Goal: Task Accomplishment & Management: Manage account settings

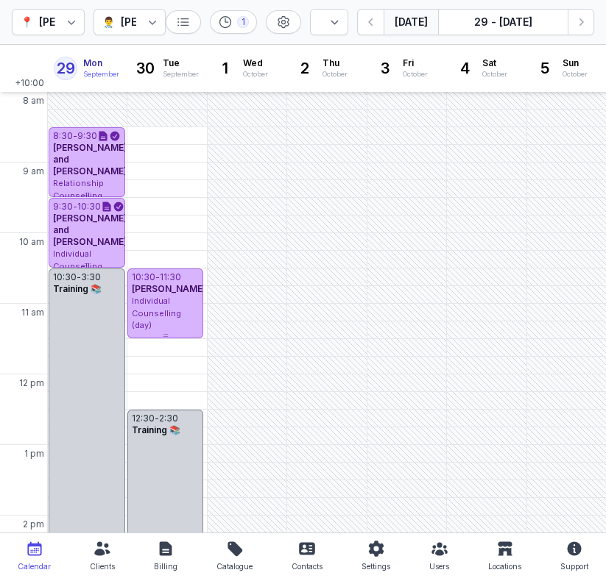
select select "week"
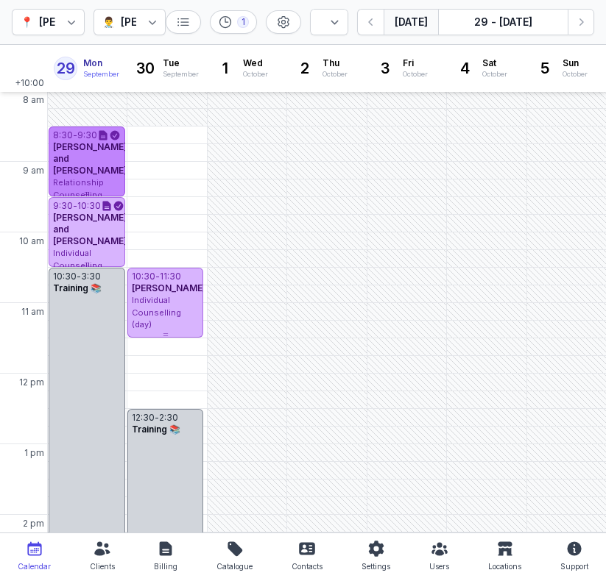
click at [91, 174] on div "[PERSON_NAME] and [PERSON_NAME]" at bounding box center [87, 158] width 68 height 35
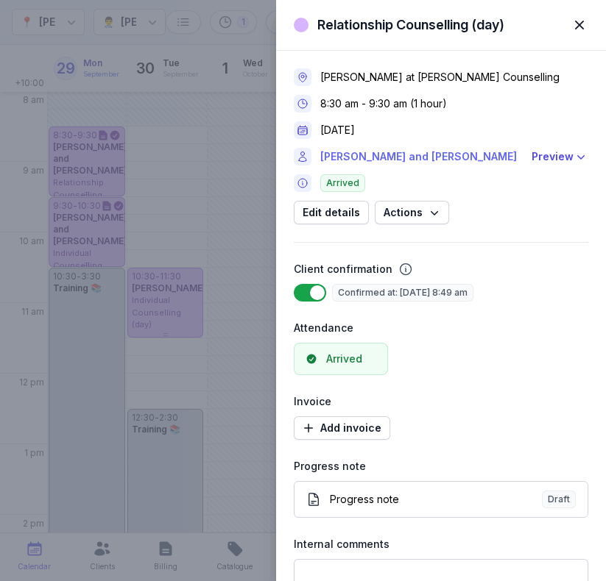
click at [395, 157] on link "[PERSON_NAME] and [PERSON_NAME]" at bounding box center [421, 157] width 202 height 18
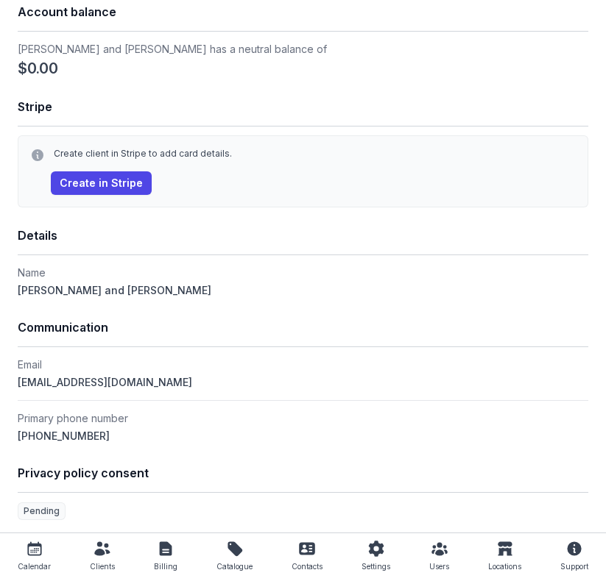
scroll to position [1493, 0]
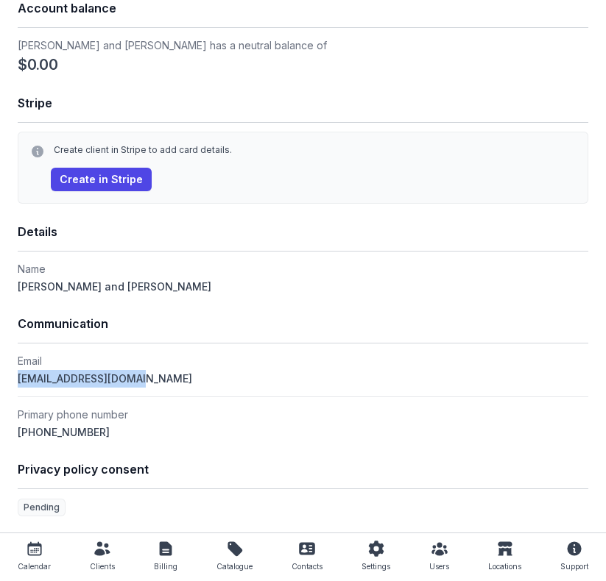
drag, startPoint x: 149, startPoint y: 383, endPoint x: 3, endPoint y: 385, distance: 146.5
copy span "[EMAIL_ADDRESS][DOMAIN_NAME]"
click at [54, 551] on link "Calendar" at bounding box center [34, 557] width 45 height 30
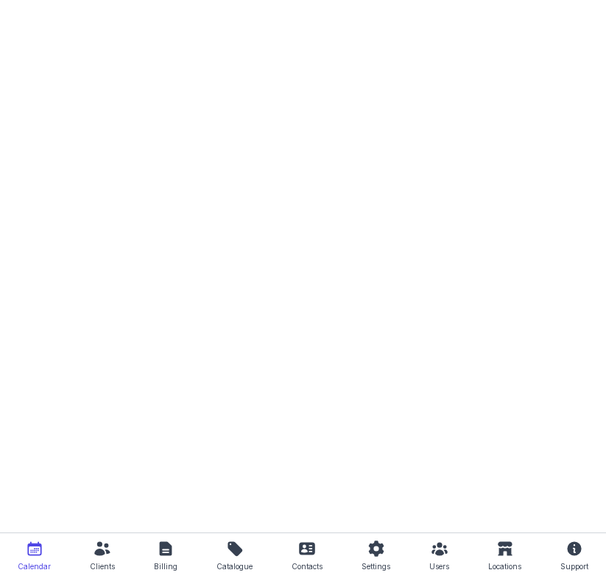
select select "week"
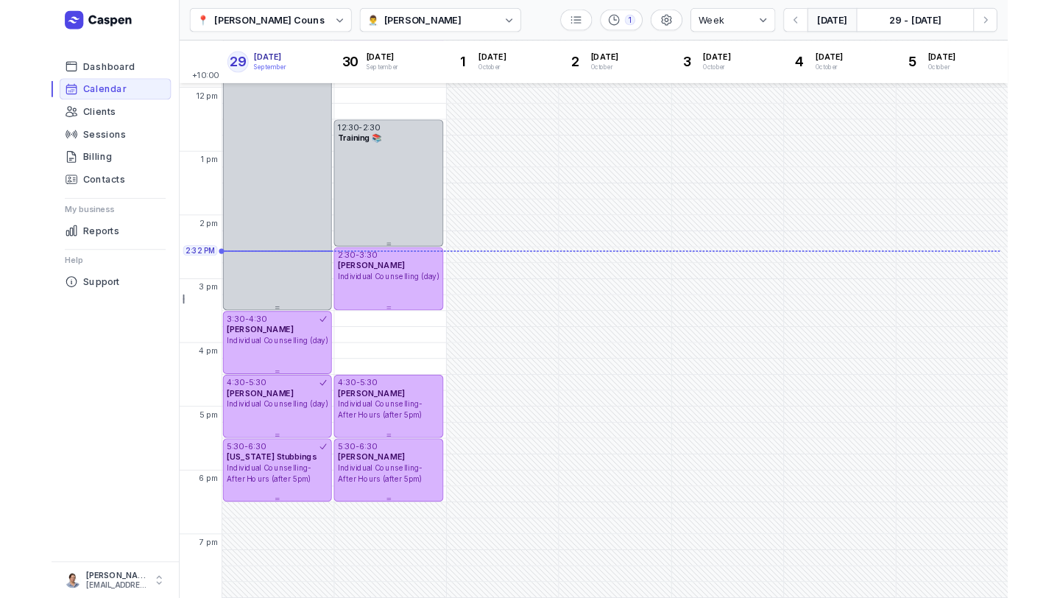
scroll to position [278, 0]
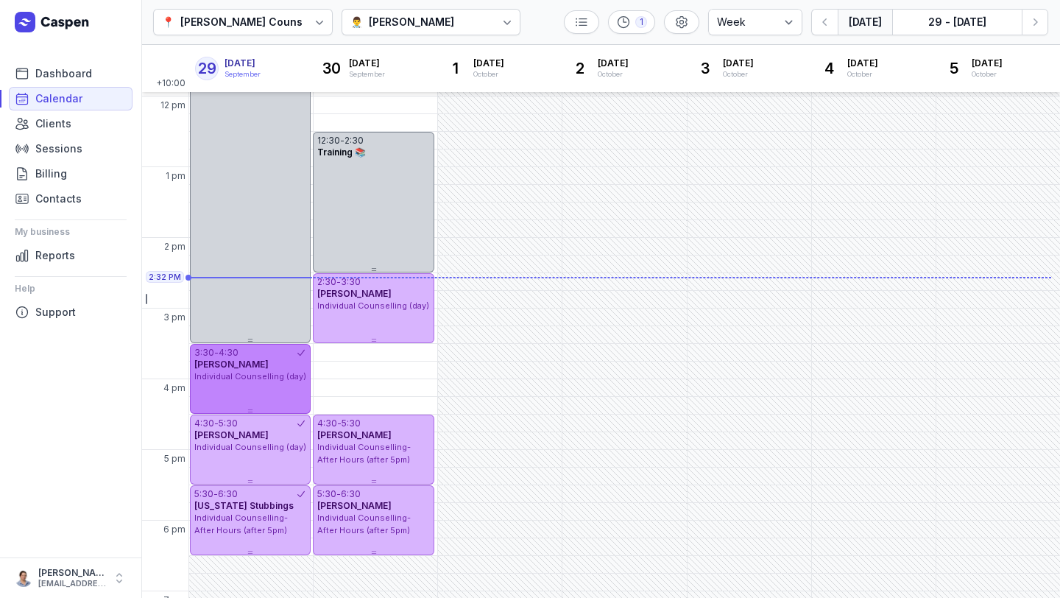
click at [233, 373] on span "Individual Counselling (day)" at bounding box center [250, 376] width 112 height 10
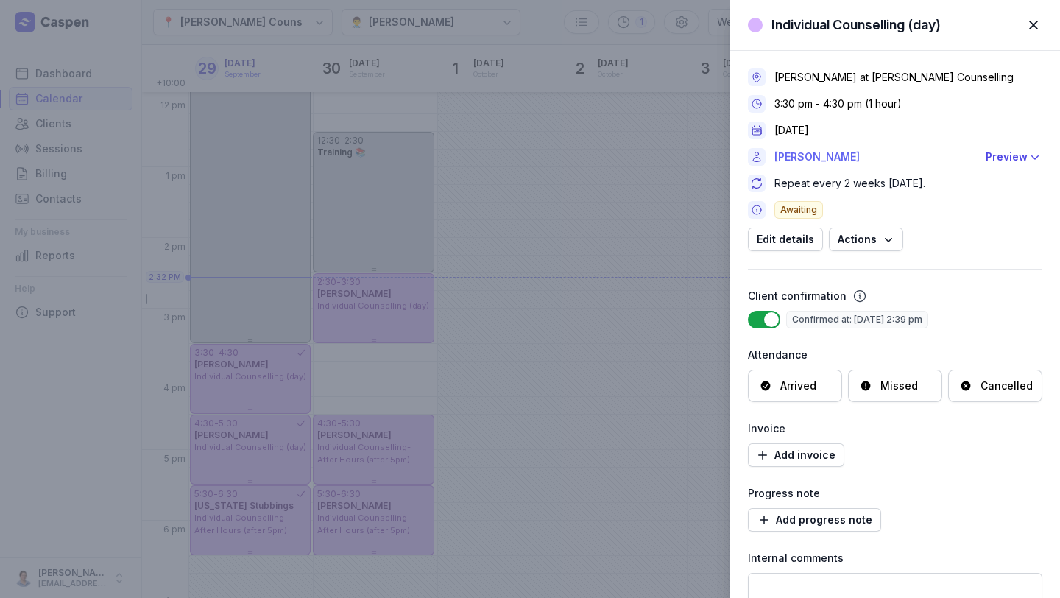
drag, startPoint x: 233, startPoint y: 373, endPoint x: 837, endPoint y: 155, distance: 642.6
click at [605, 155] on link "[PERSON_NAME]" at bounding box center [875, 157] width 202 height 18
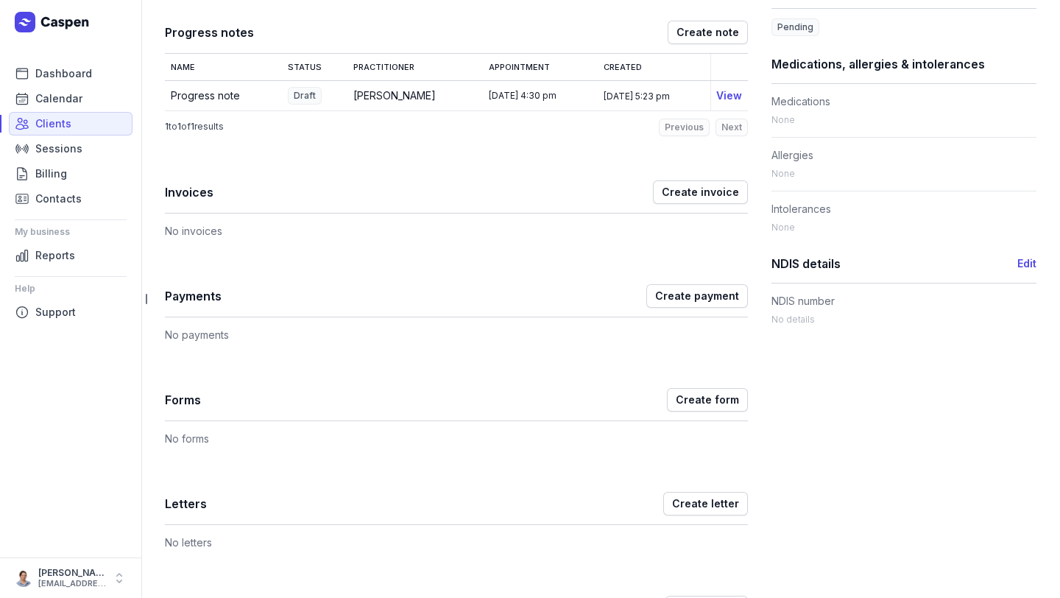
scroll to position [600, 0]
click at [605, 101] on link "View" at bounding box center [729, 94] width 26 height 13
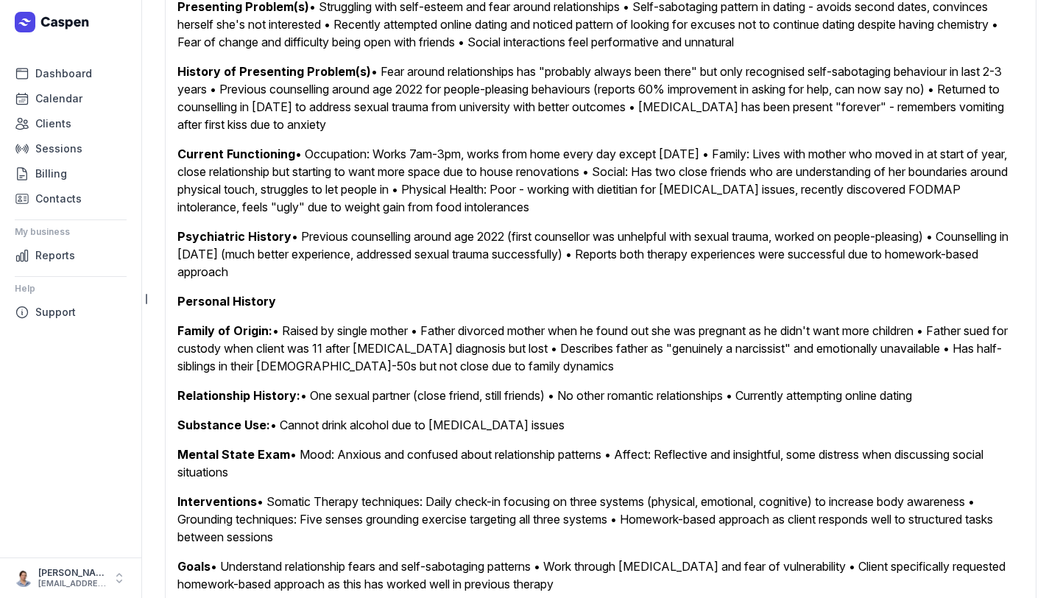
scroll to position [436, 0]
click at [77, 98] on span "Calendar" at bounding box center [58, 99] width 47 height 18
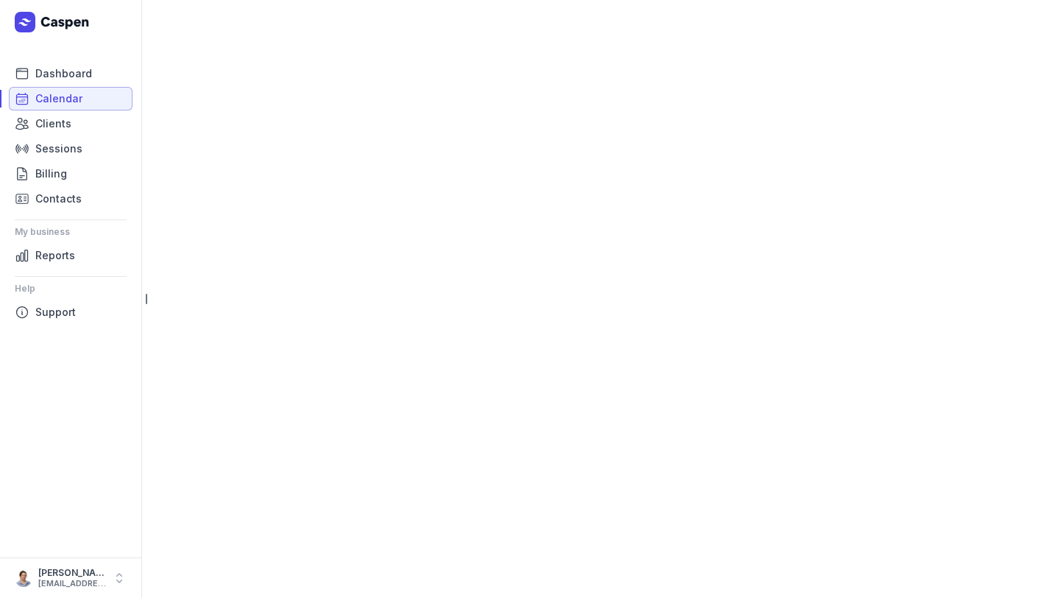
select select "week"
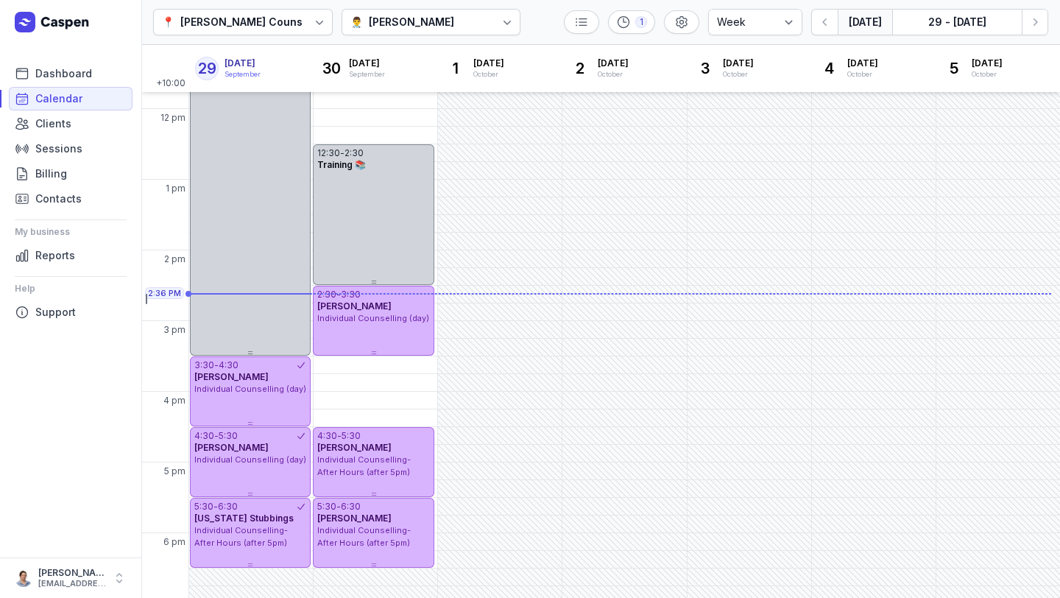
scroll to position [283, 0]
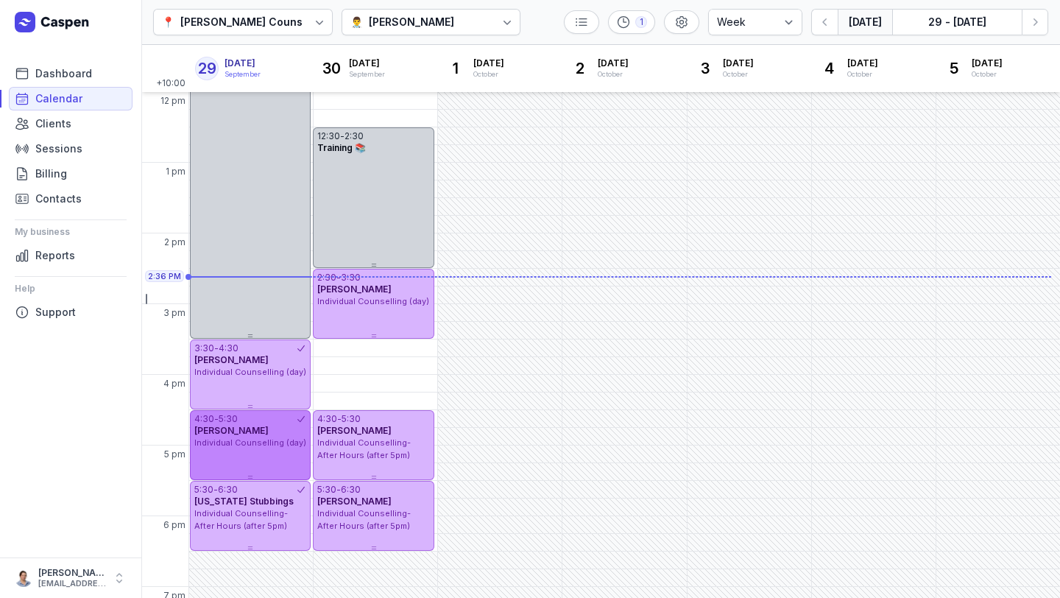
click at [253, 442] on span "Individual Counselling (day)" at bounding box center [250, 442] width 112 height 10
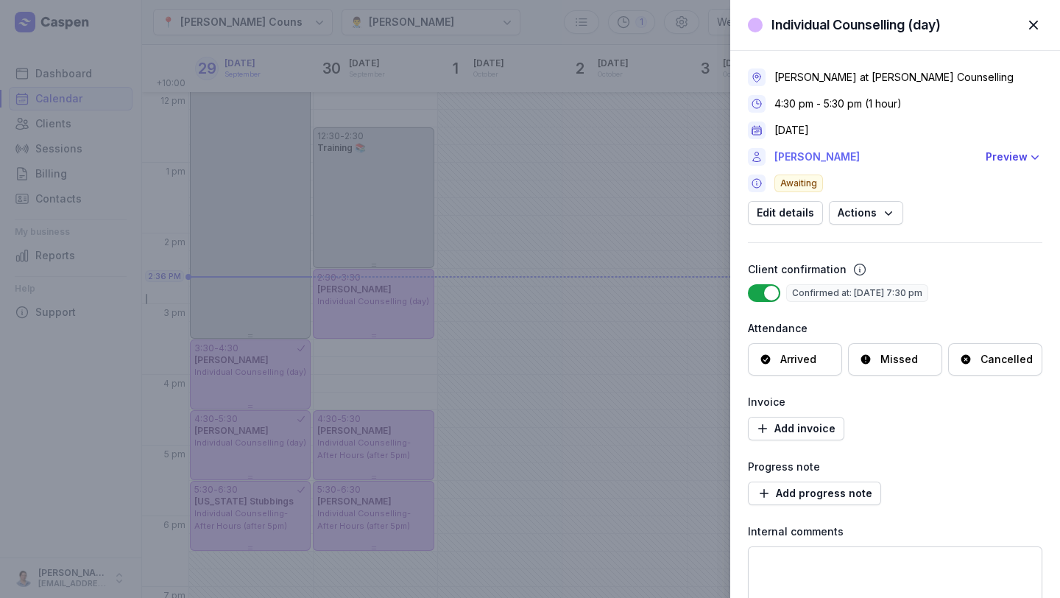
click at [605, 158] on link "[PERSON_NAME]" at bounding box center [875, 157] width 202 height 18
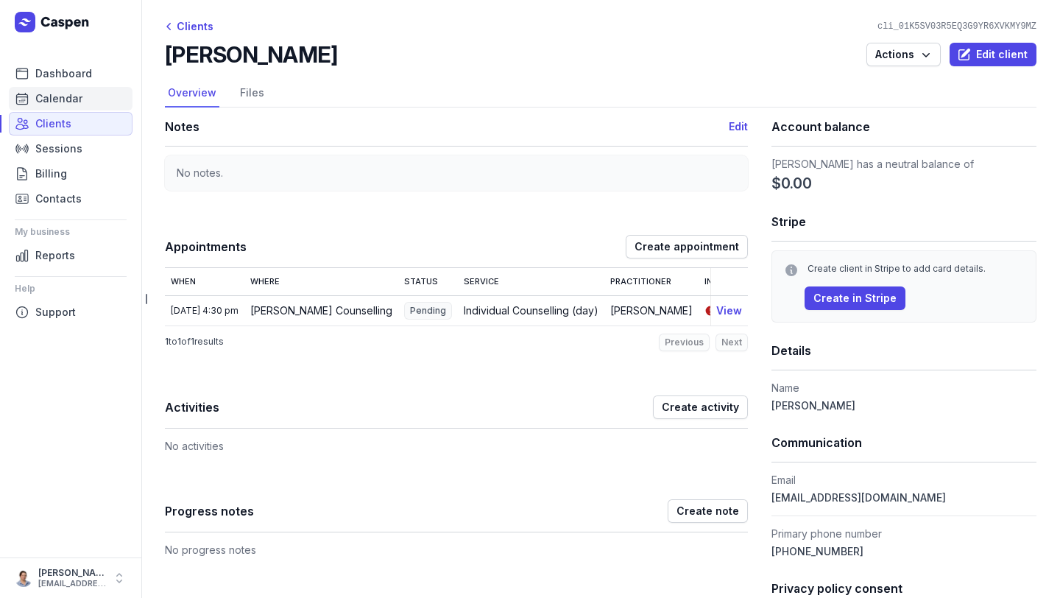
click at [69, 94] on span "Calendar" at bounding box center [58, 99] width 47 height 18
select select "week"
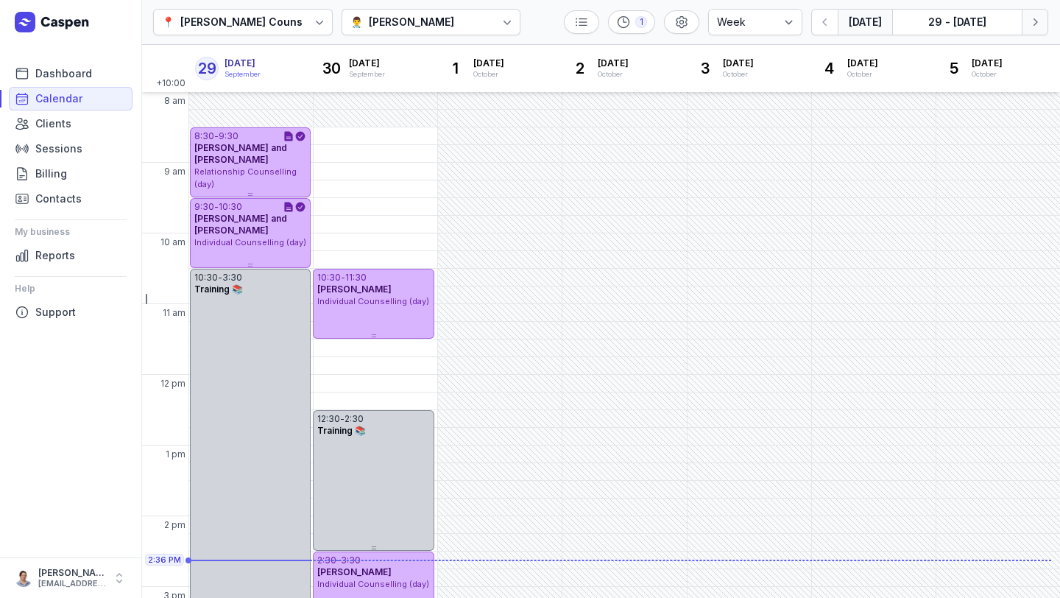
click at [605, 18] on icon "button" at bounding box center [1035, 22] width 15 height 15
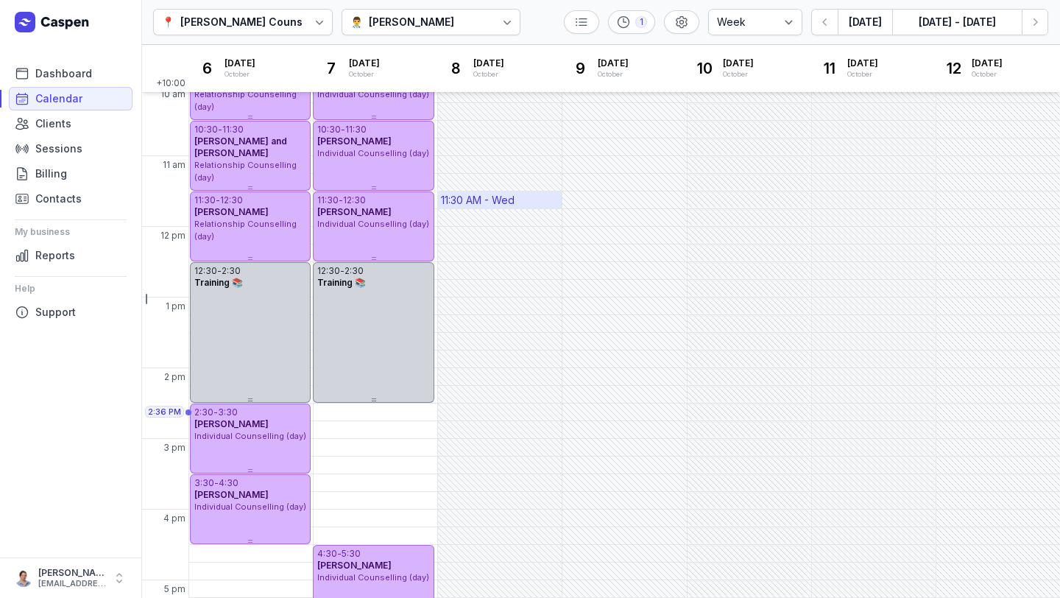
scroll to position [138, 0]
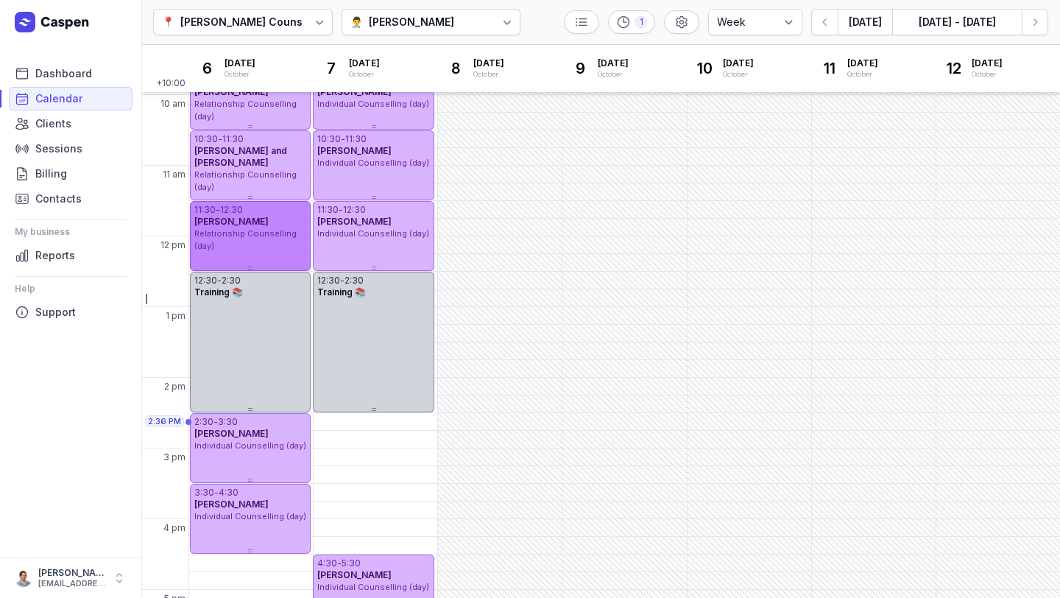
click at [241, 232] on span "Relationship Counselling (day)" at bounding box center [245, 239] width 102 height 23
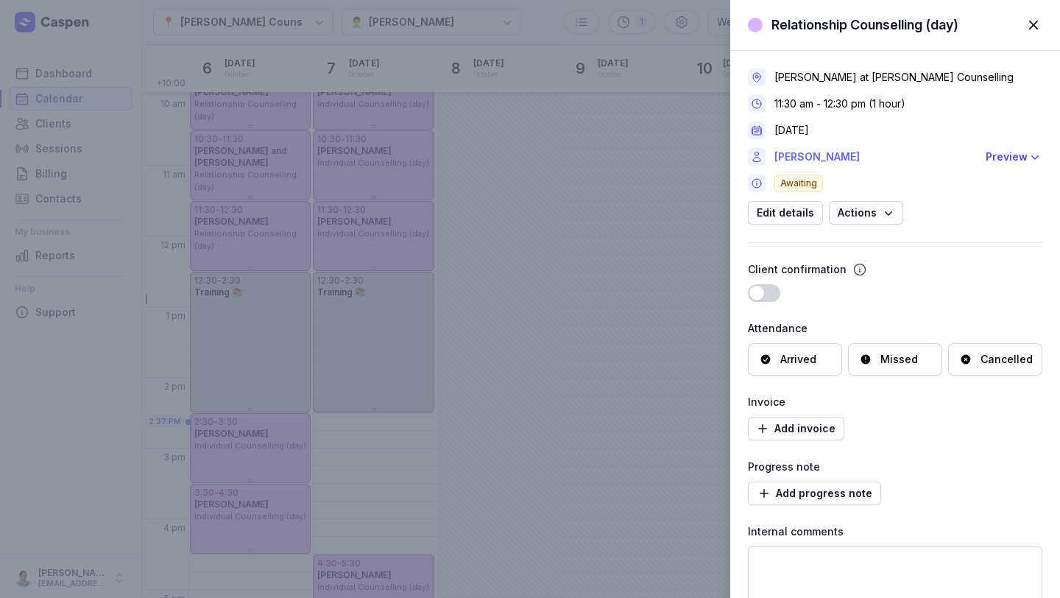
click at [605, 158] on link "[PERSON_NAME]" at bounding box center [875, 157] width 202 height 18
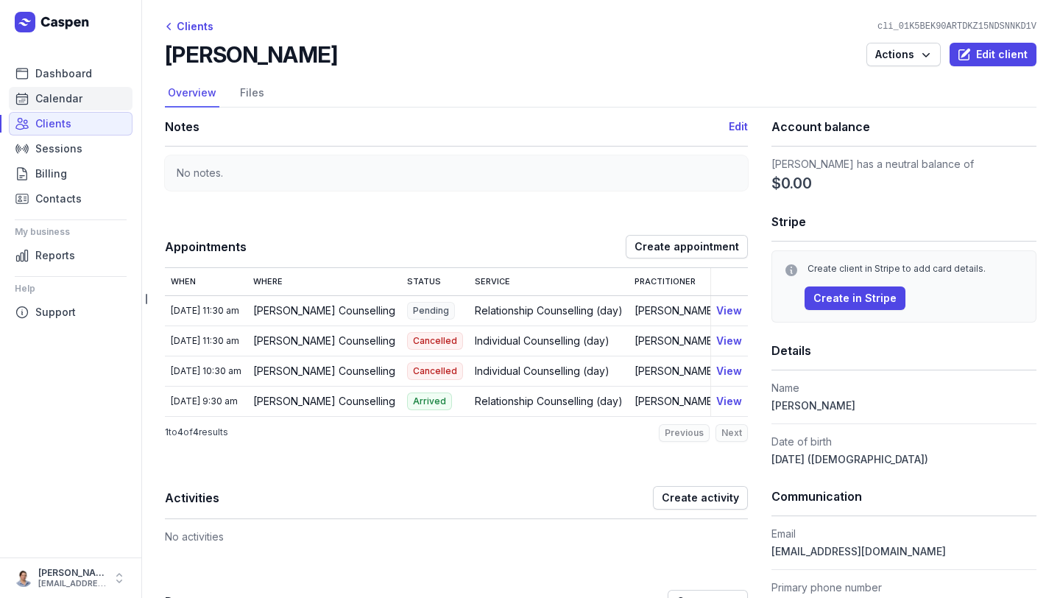
click at [64, 93] on span "Calendar" at bounding box center [58, 99] width 47 height 18
select select "week"
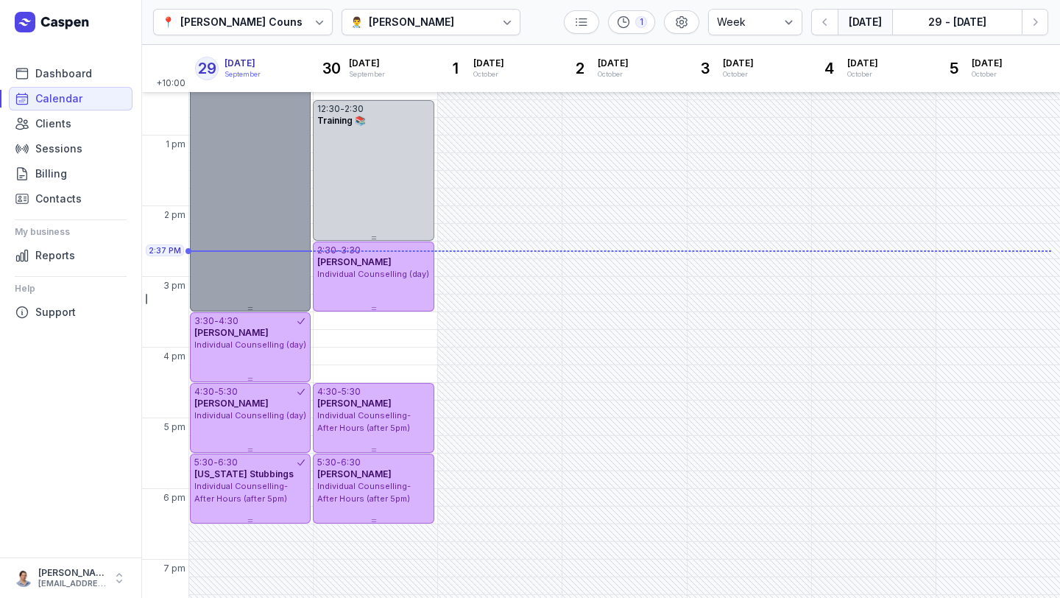
scroll to position [342, 0]
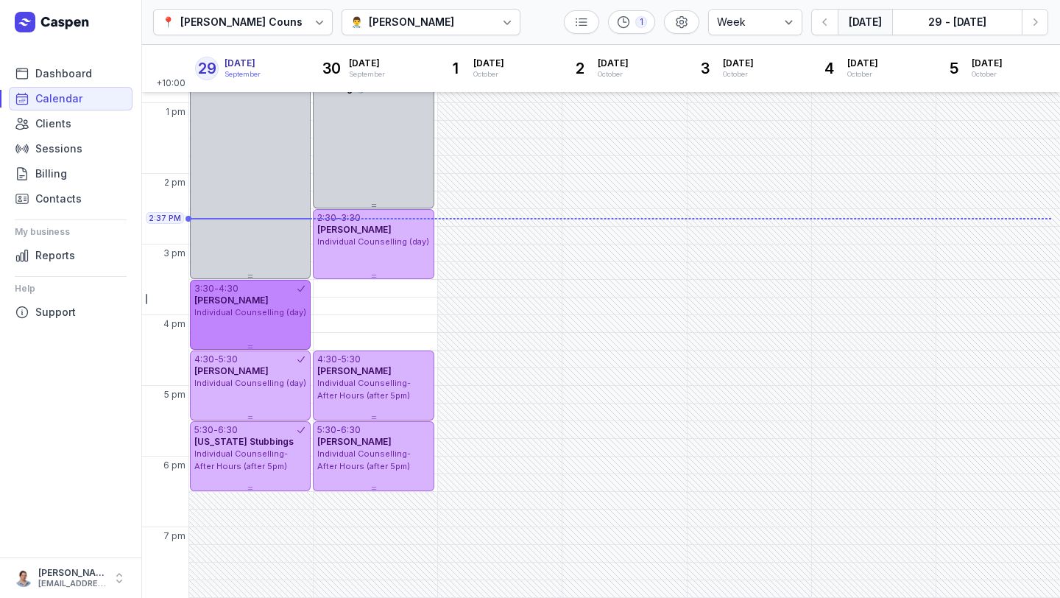
click at [264, 331] on div "3:30 - 4:30 [PERSON_NAME] Individual Counselling (day)" at bounding box center [250, 315] width 121 height 70
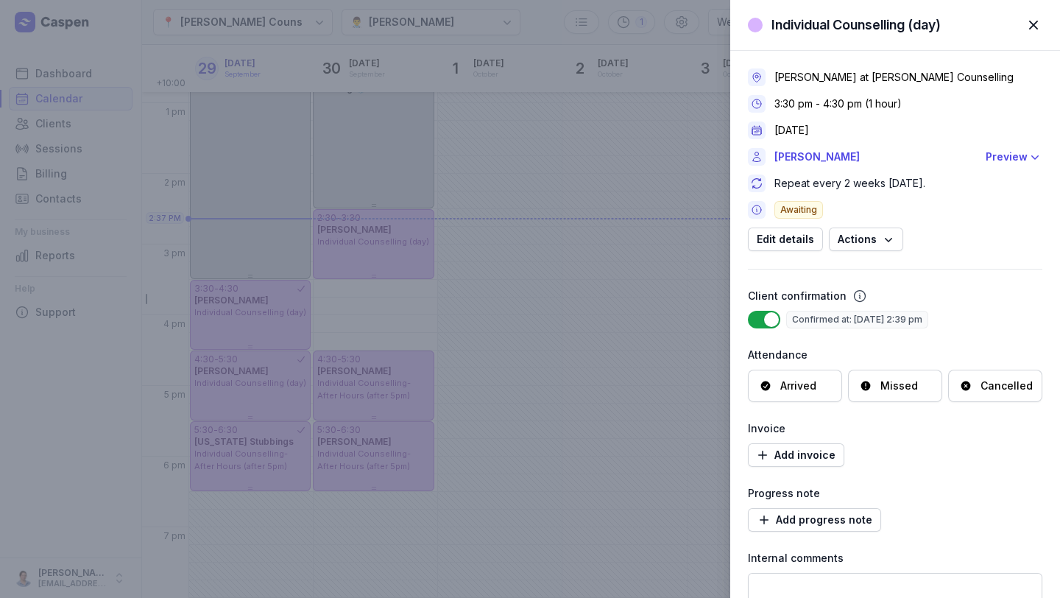
click at [257, 392] on div "Individual Counselling (day) Close panel [PERSON_NAME] at [PERSON_NAME] Counsel…" at bounding box center [530, 299] width 1060 height 598
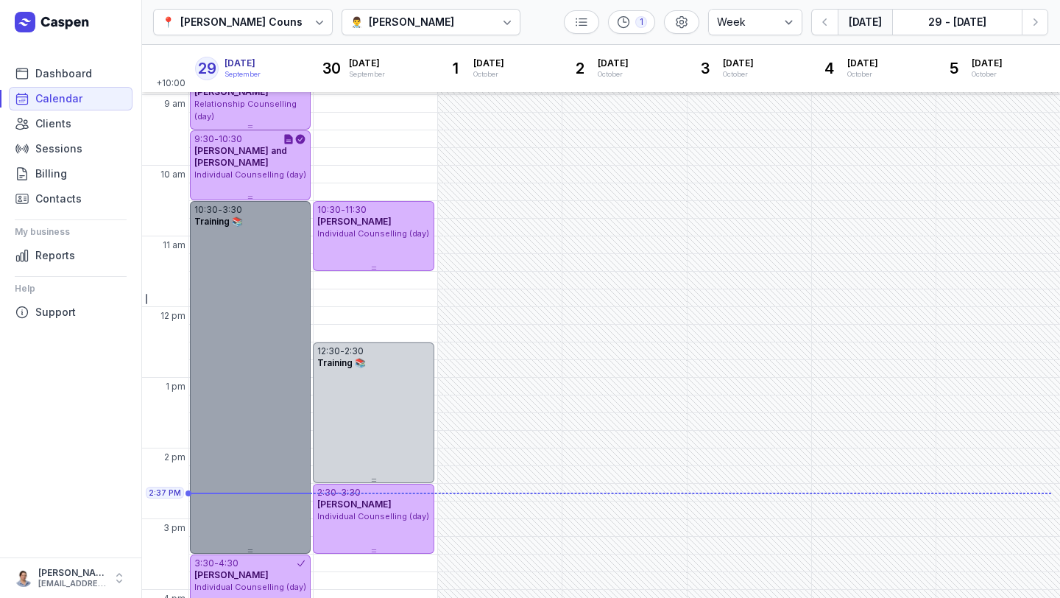
scroll to position [0, 0]
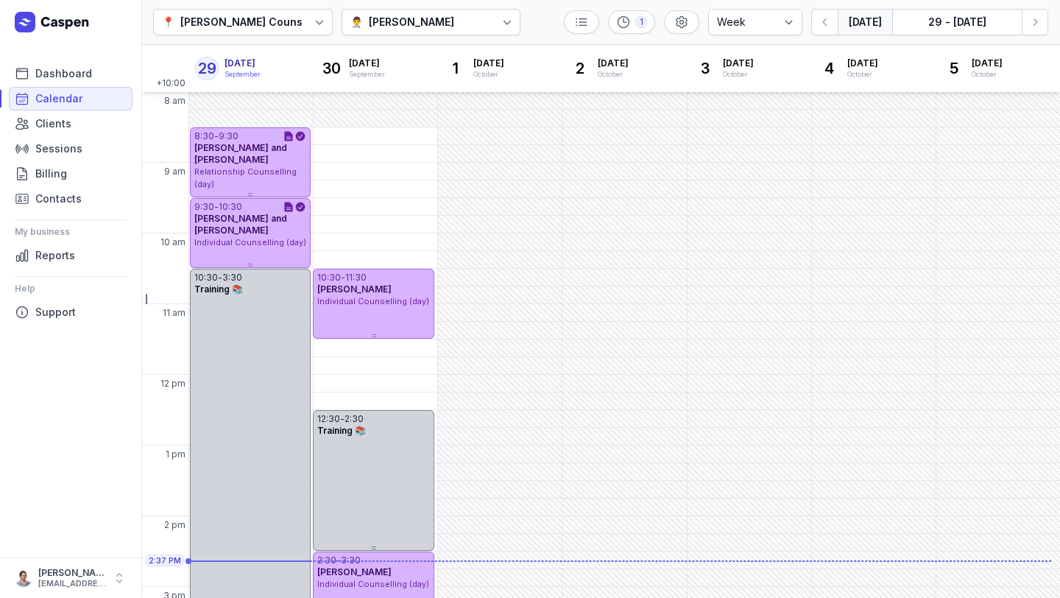
click at [443, 20] on div "👨‍⚕️ [PERSON_NAME]" at bounding box center [432, 22] width 180 height 26
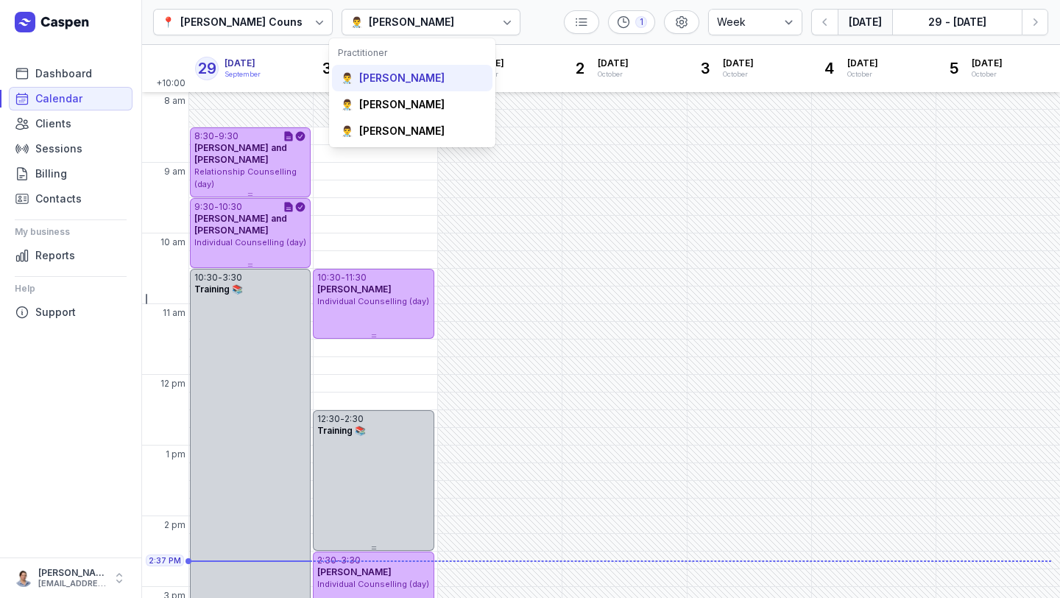
click at [413, 75] on div "[PERSON_NAME]" at bounding box center [401, 78] width 85 height 15
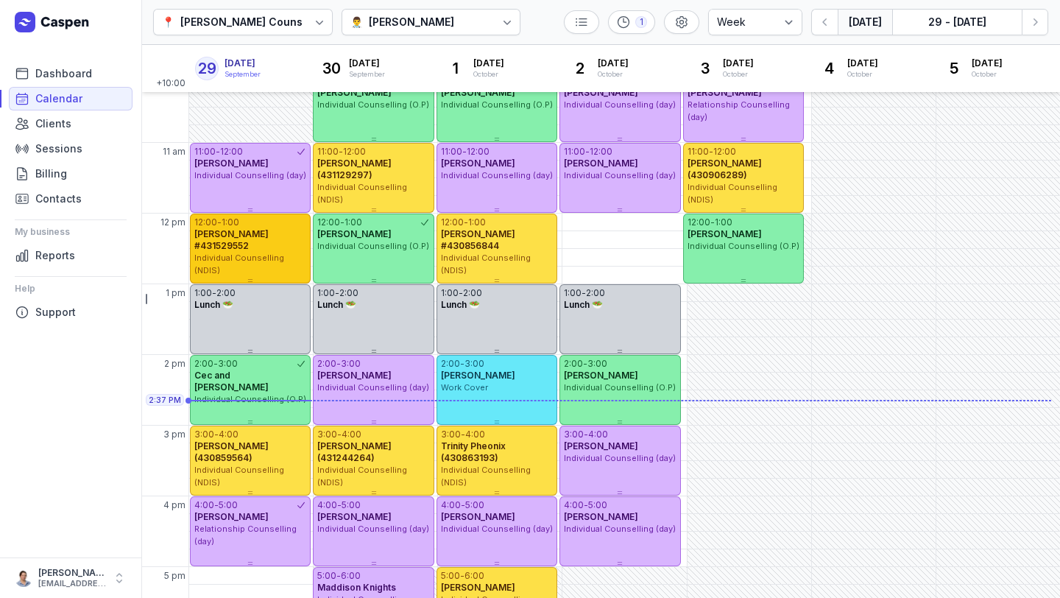
scroll to position [342, 0]
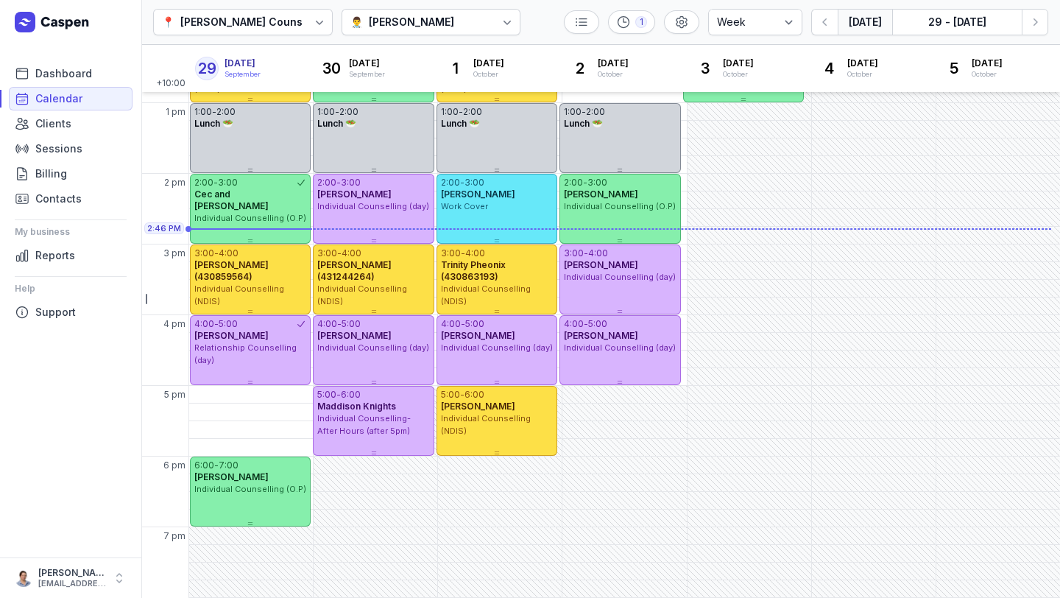
click at [434, 22] on div "[PERSON_NAME]" at bounding box center [411, 22] width 85 height 18
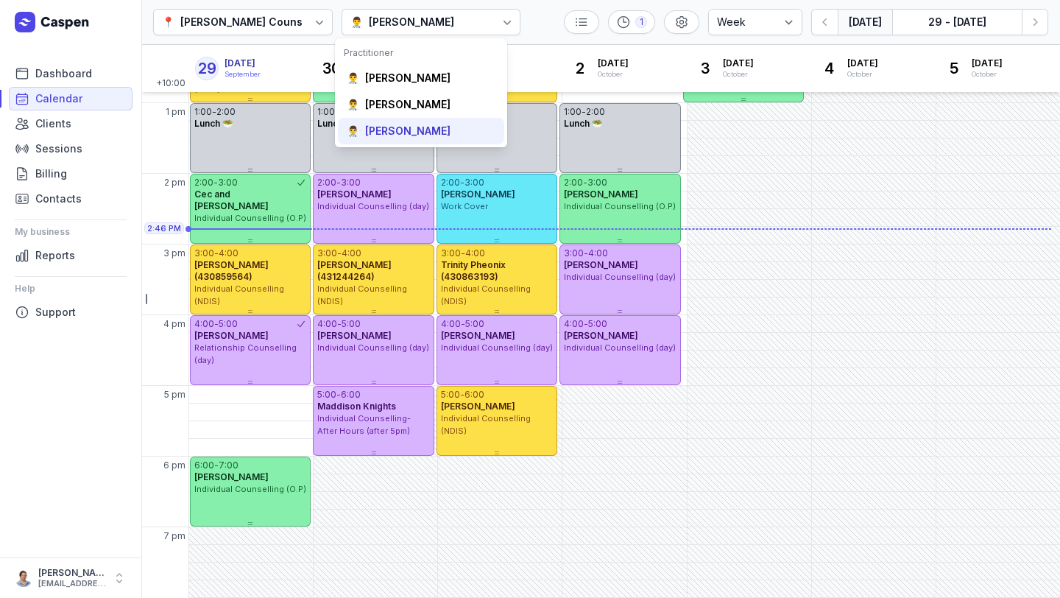
click at [381, 135] on div "[PERSON_NAME]" at bounding box center [407, 131] width 85 height 15
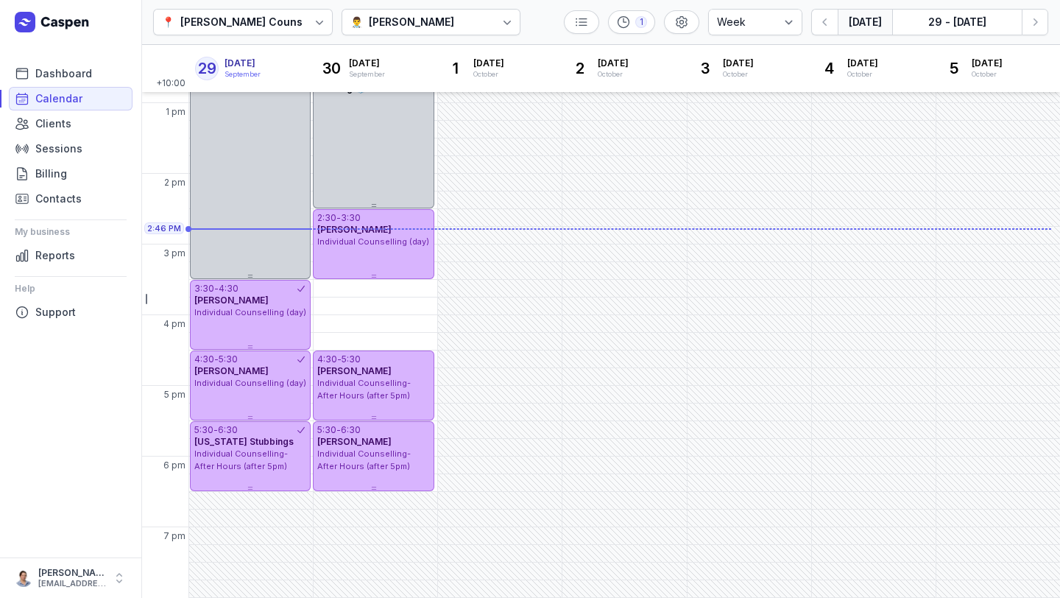
click at [605, 18] on button "[DATE]" at bounding box center [865, 22] width 54 height 26
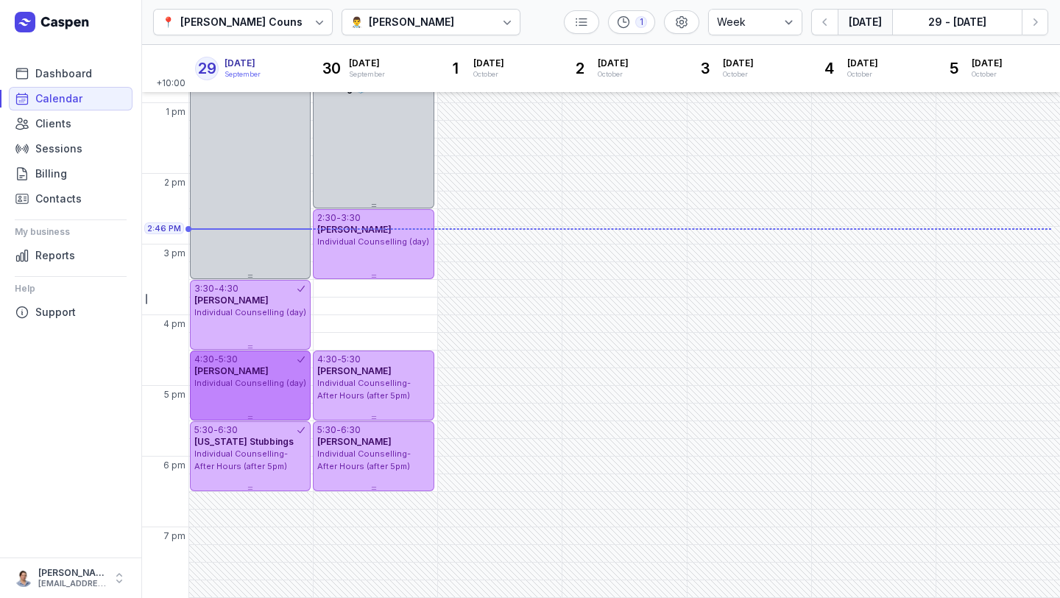
click at [253, 384] on span "Individual Counselling (day)" at bounding box center [250, 383] width 112 height 10
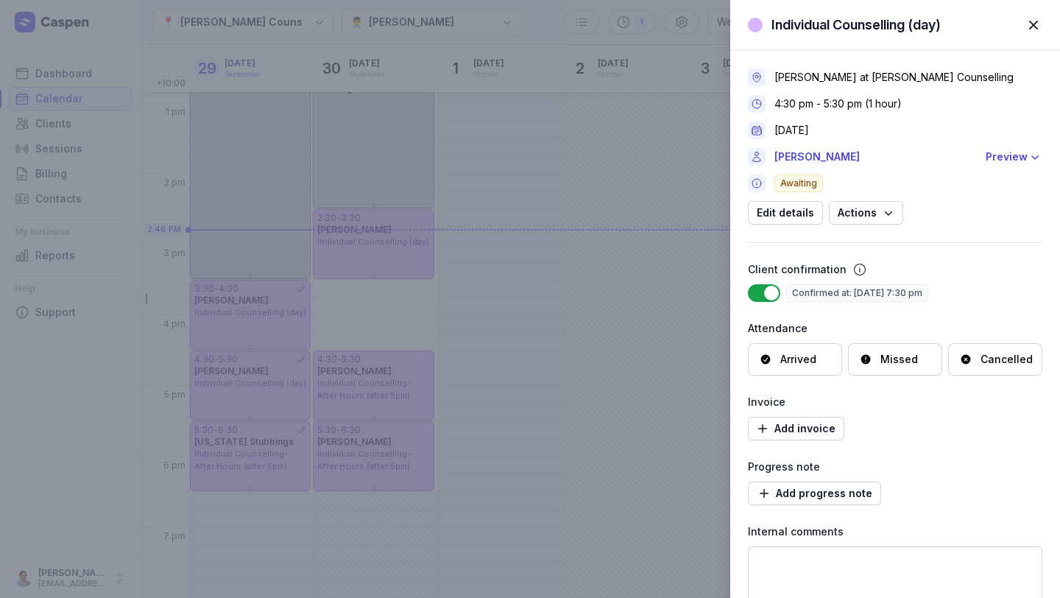
click at [605, 25] on span "button" at bounding box center [1033, 25] width 32 height 32
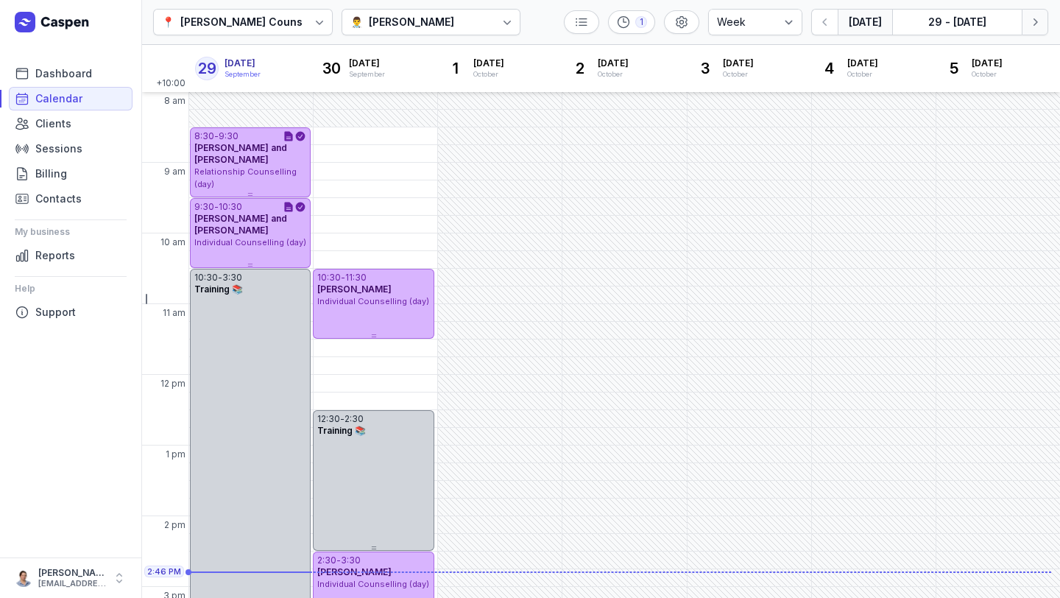
click at [605, 29] on icon "button" at bounding box center [1035, 22] width 15 height 15
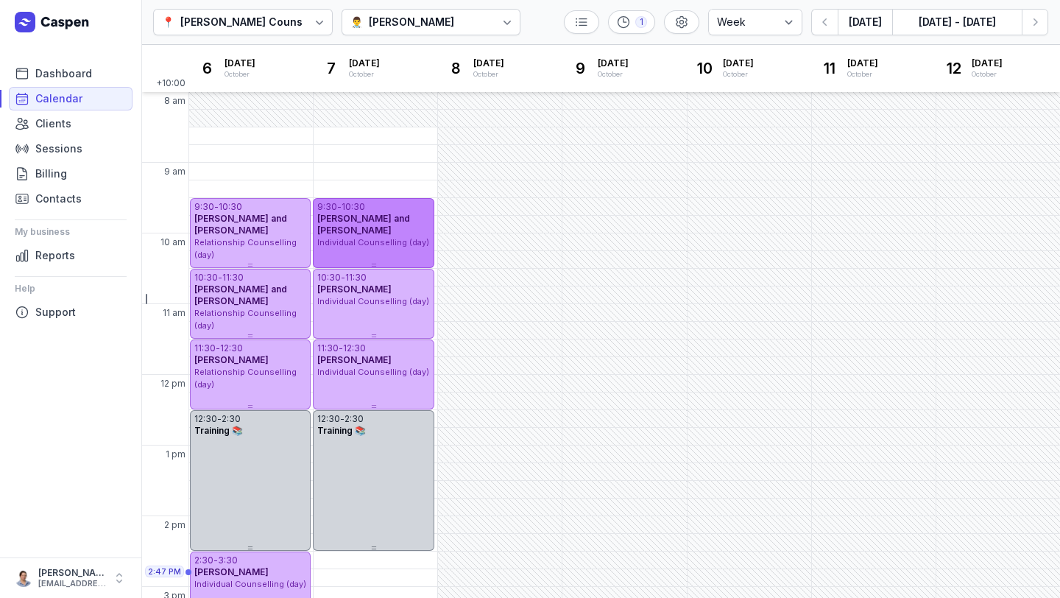
click at [342, 211] on div "-" at bounding box center [339, 207] width 4 height 12
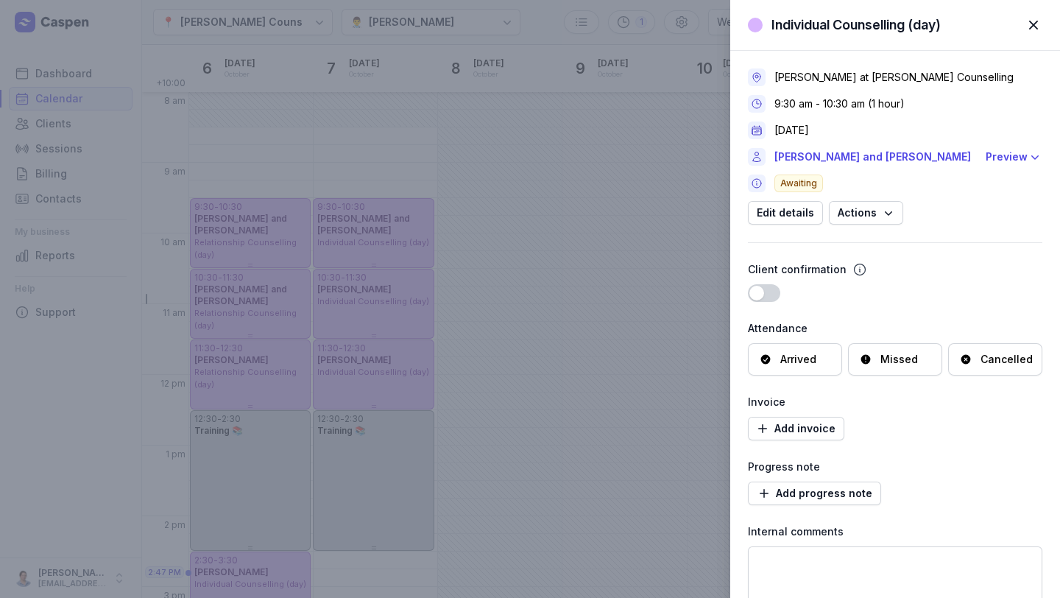
click at [605, 25] on span "button" at bounding box center [1033, 25] width 32 height 32
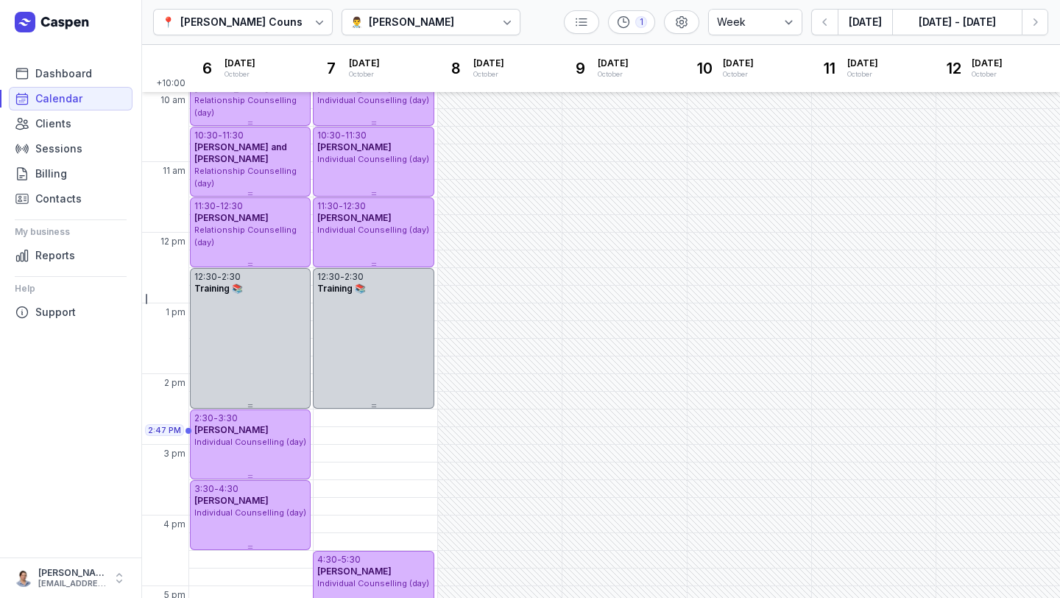
scroll to position [342, 0]
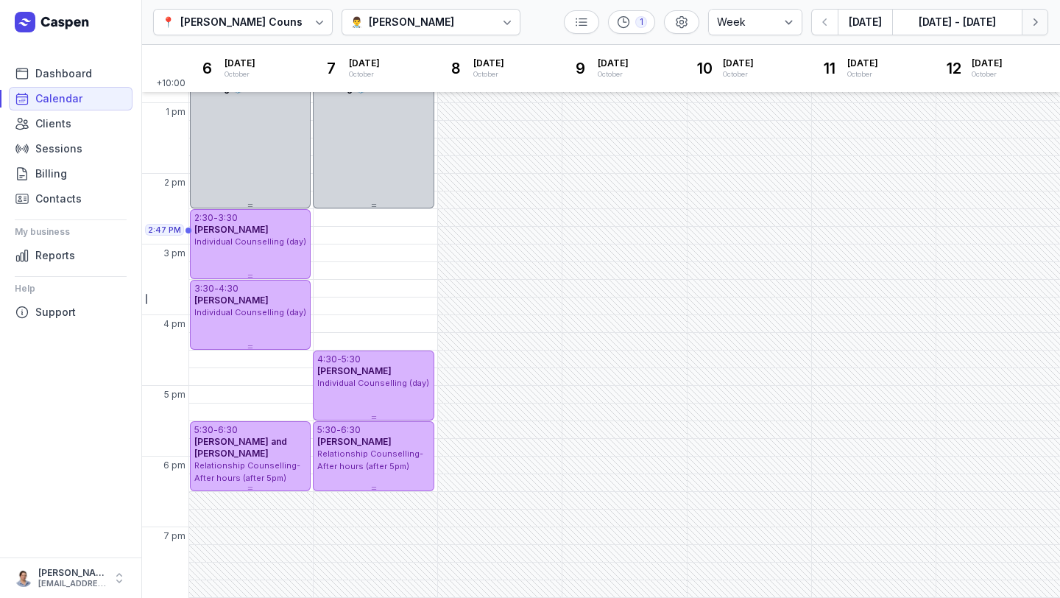
click at [605, 28] on button "Next week" at bounding box center [1035, 22] width 26 height 26
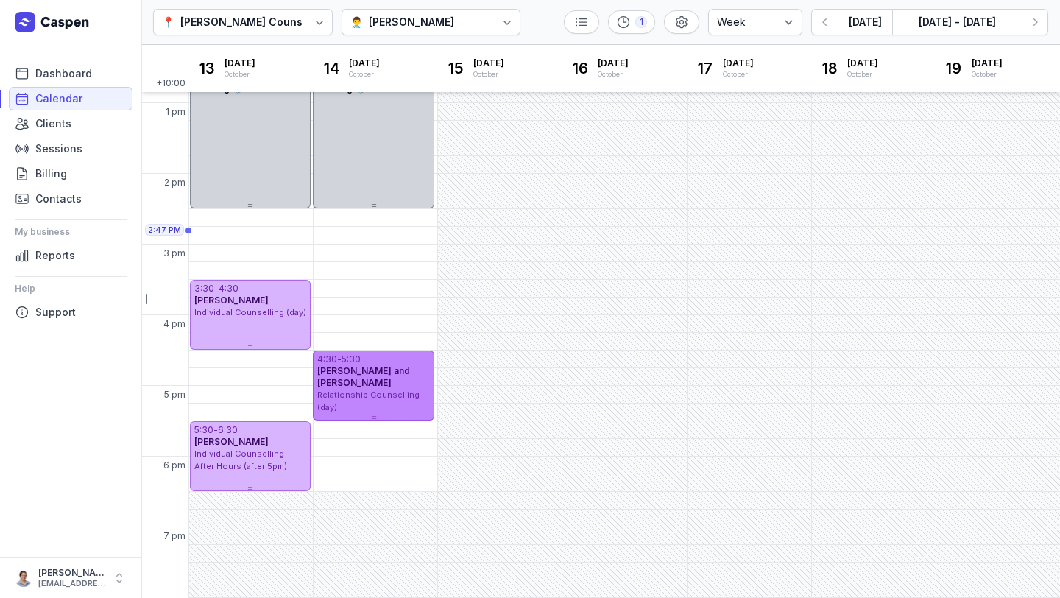
click at [431, 395] on div "4:30 - 5:30 [PERSON_NAME] and [PERSON_NAME] Relationship Counselling (day)" at bounding box center [373, 381] width 121 height 63
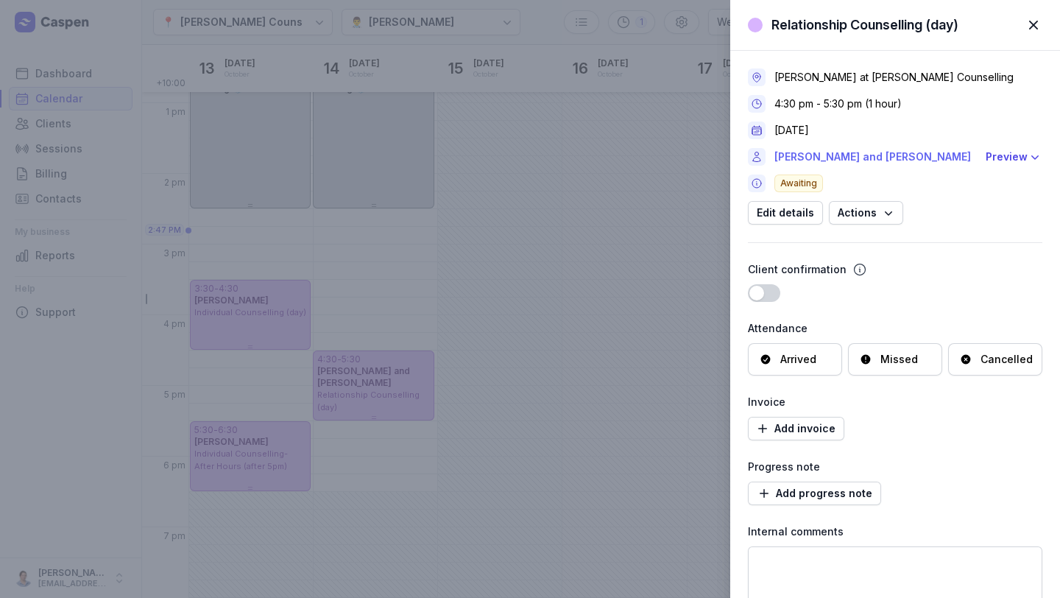
click at [605, 159] on link "[PERSON_NAME] and [PERSON_NAME]" at bounding box center [875, 157] width 202 height 18
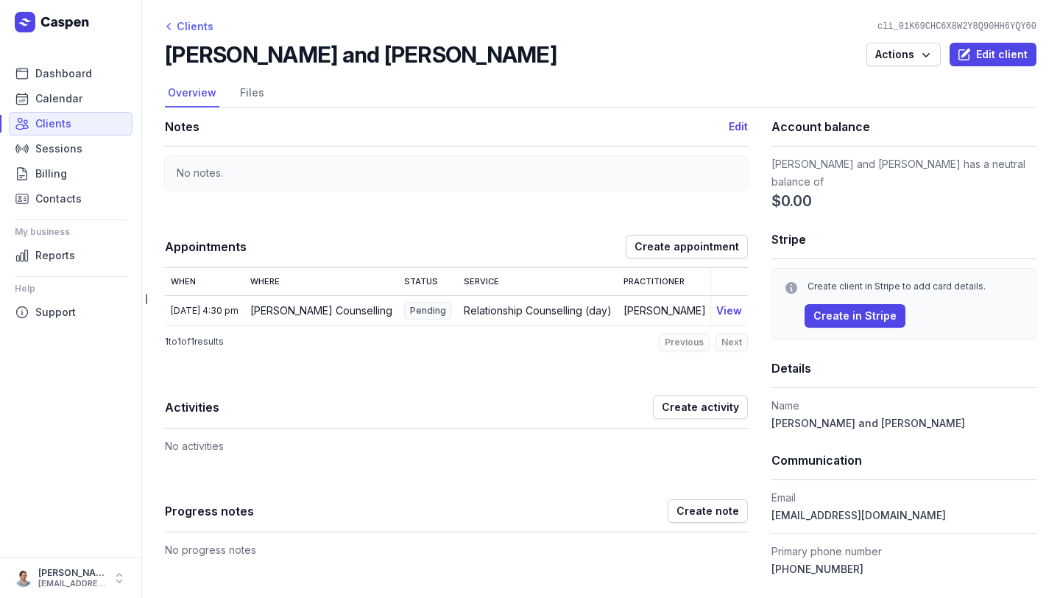
click at [208, 23] on div "Clients" at bounding box center [189, 27] width 49 height 18
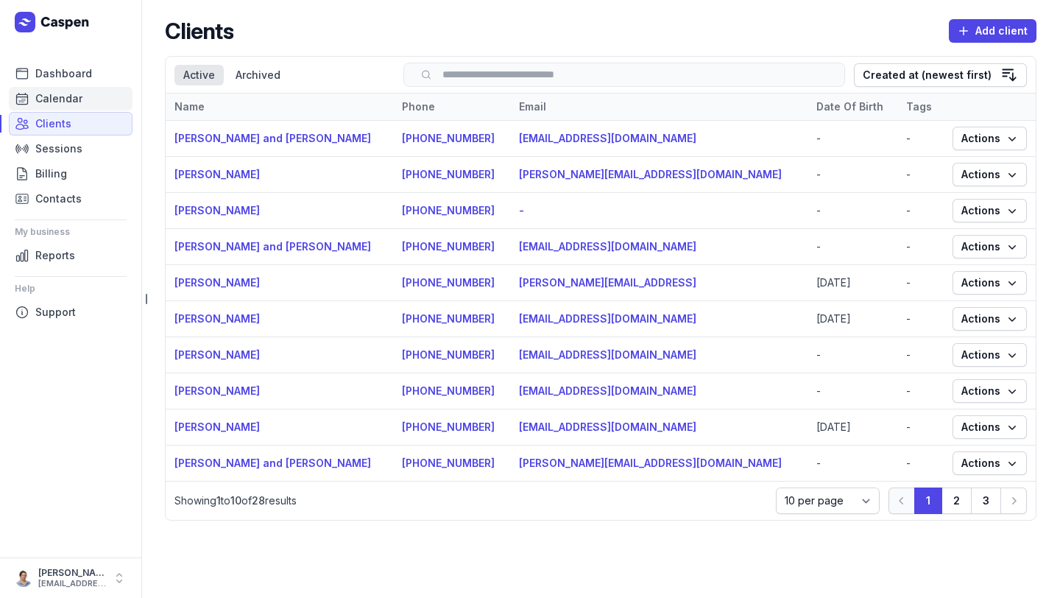
click at [63, 95] on span "Calendar" at bounding box center [58, 99] width 47 height 18
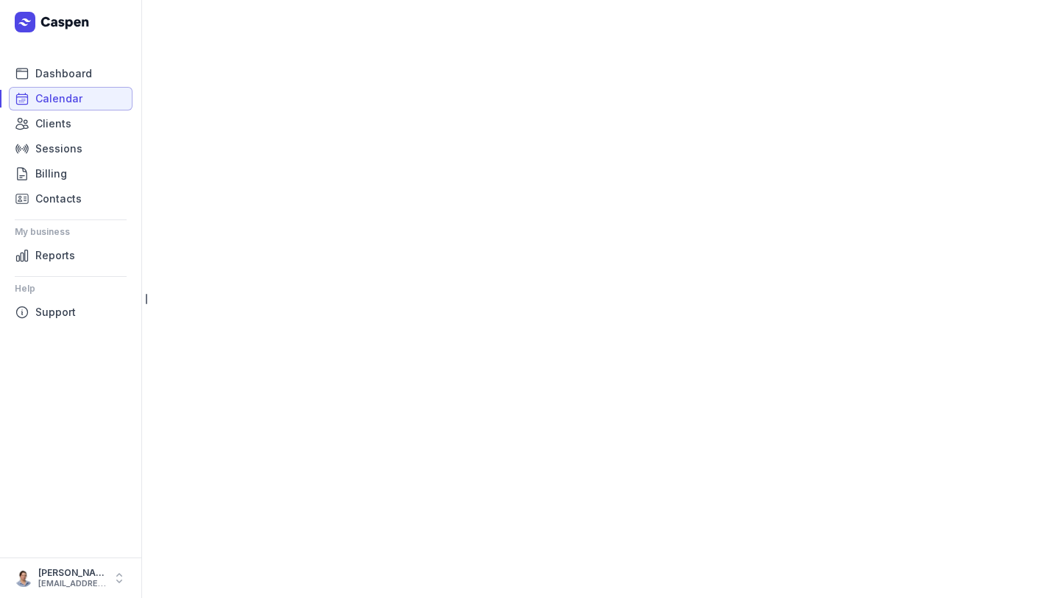
select select "week"
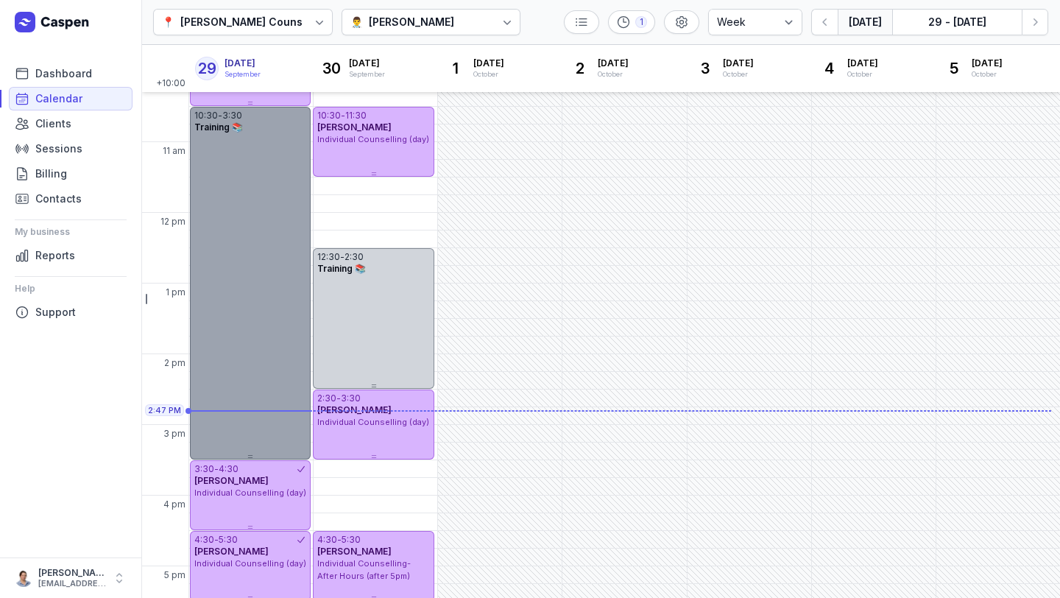
scroll to position [296, 0]
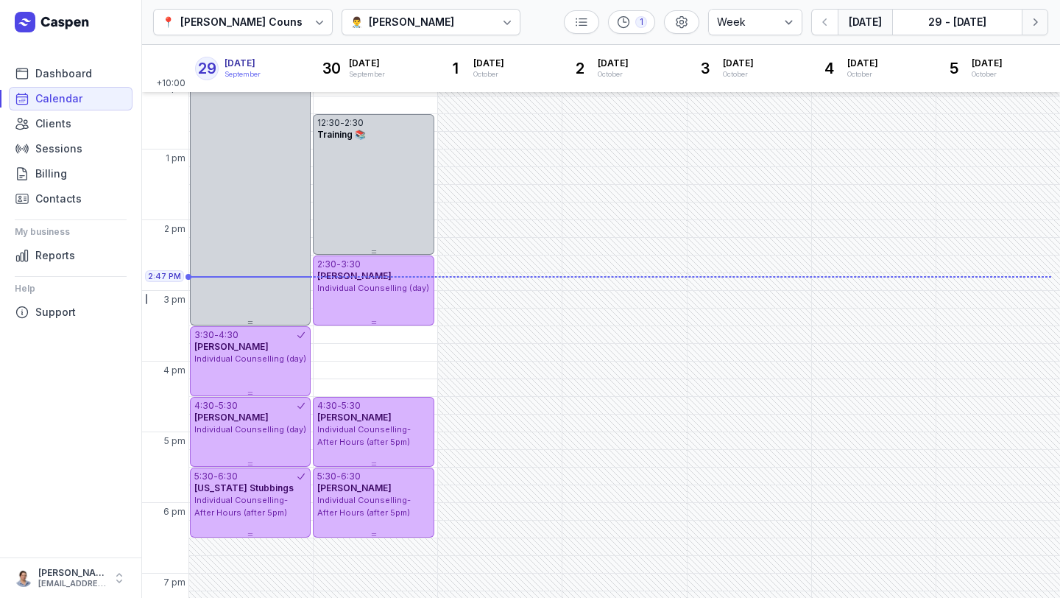
click at [605, 16] on icon "button" at bounding box center [1035, 22] width 15 height 15
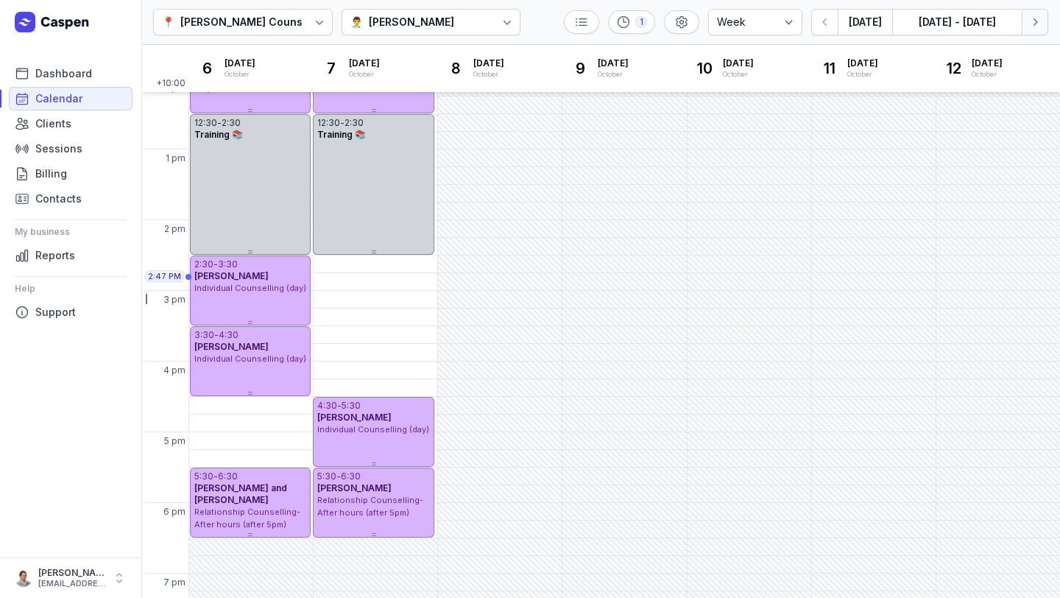
click at [605, 16] on icon "button" at bounding box center [1035, 22] width 15 height 15
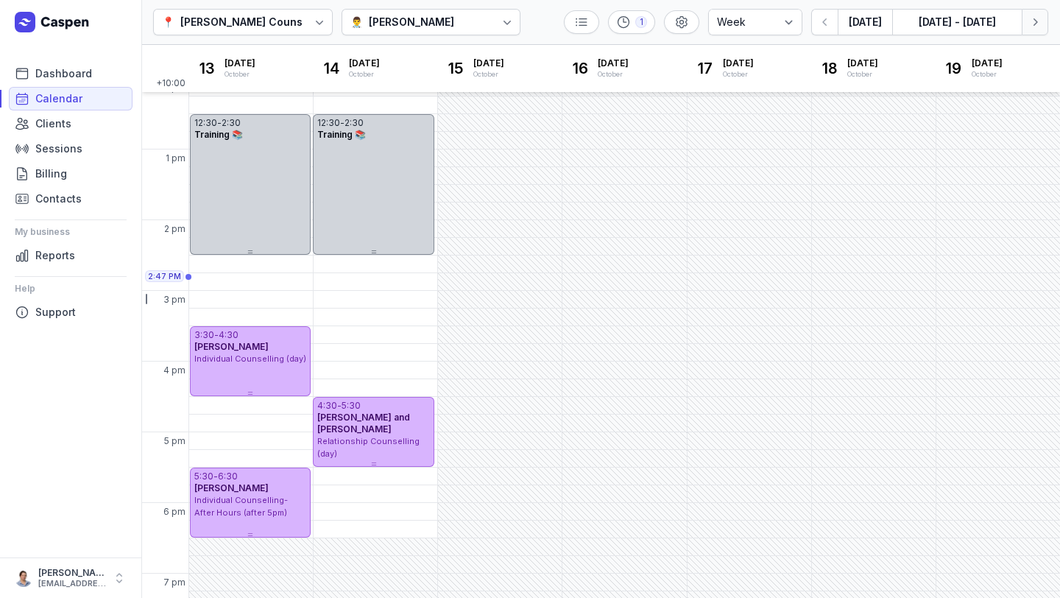
click at [605, 16] on icon "button" at bounding box center [1035, 22] width 15 height 15
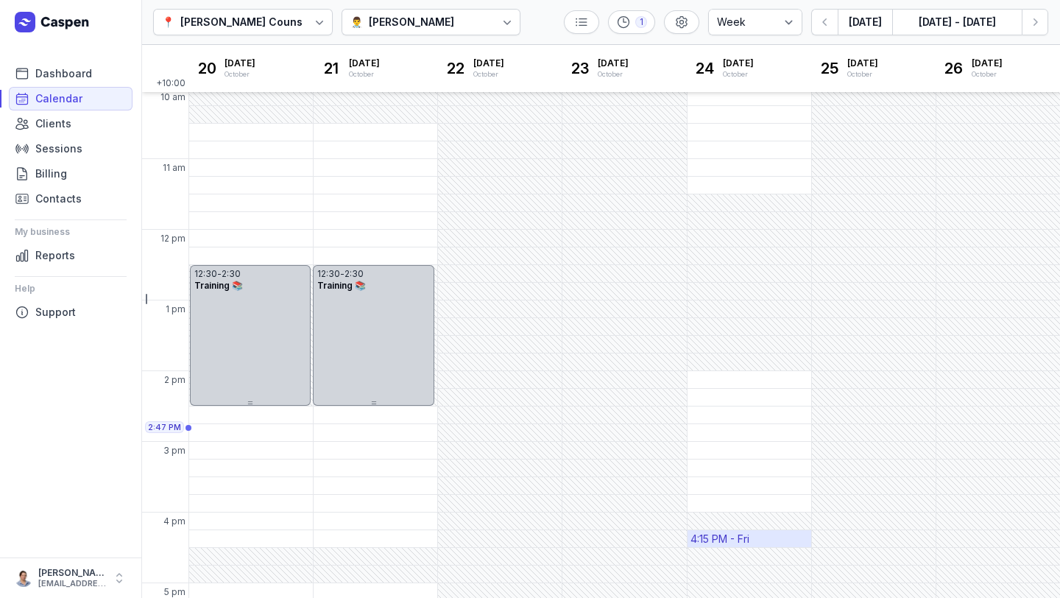
scroll to position [342, 0]
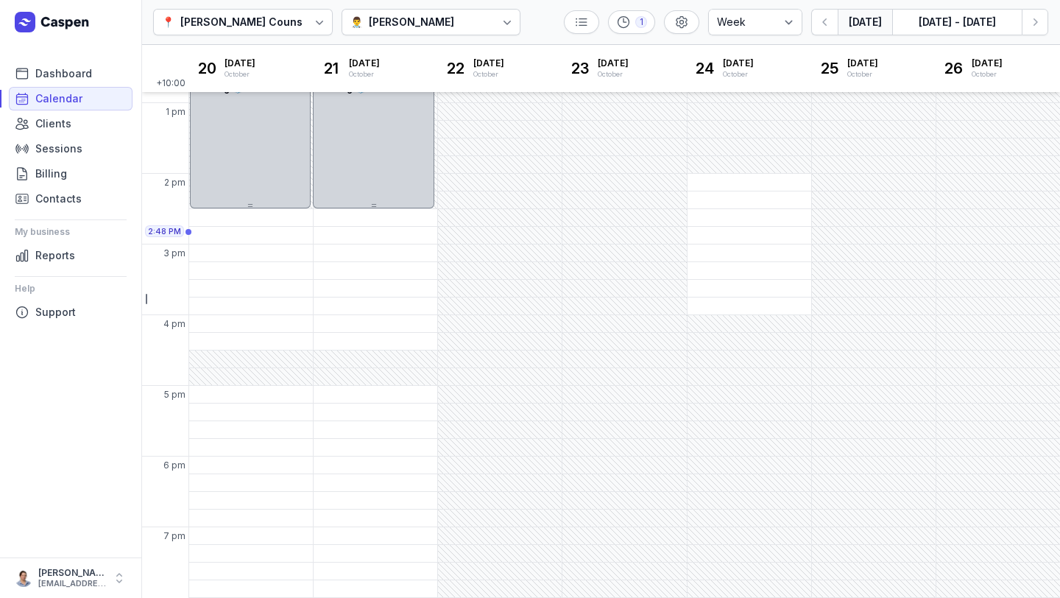
click at [605, 27] on button "[DATE]" at bounding box center [865, 22] width 54 height 26
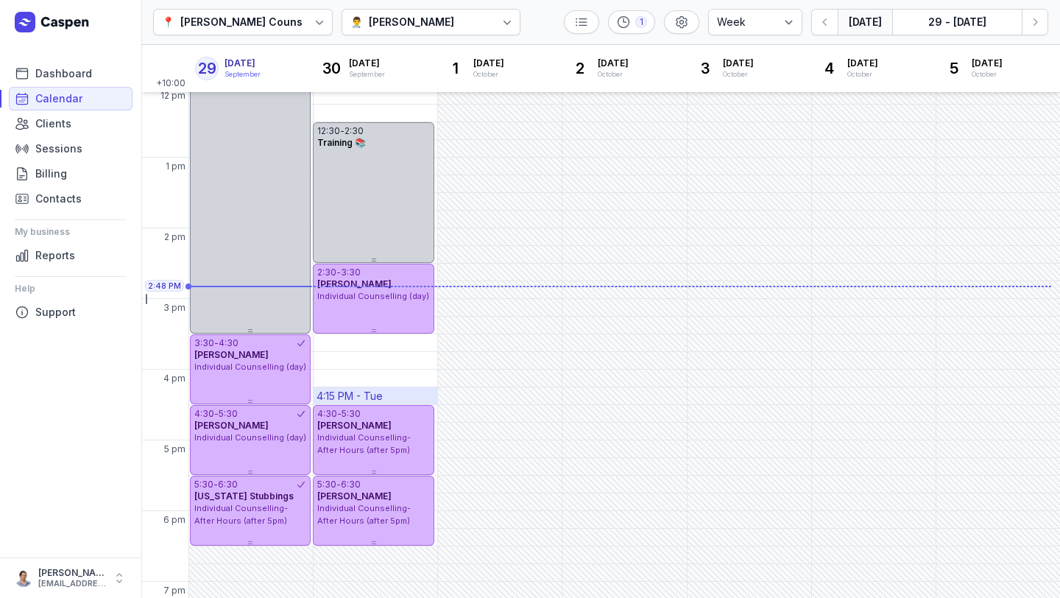
scroll to position [342, 0]
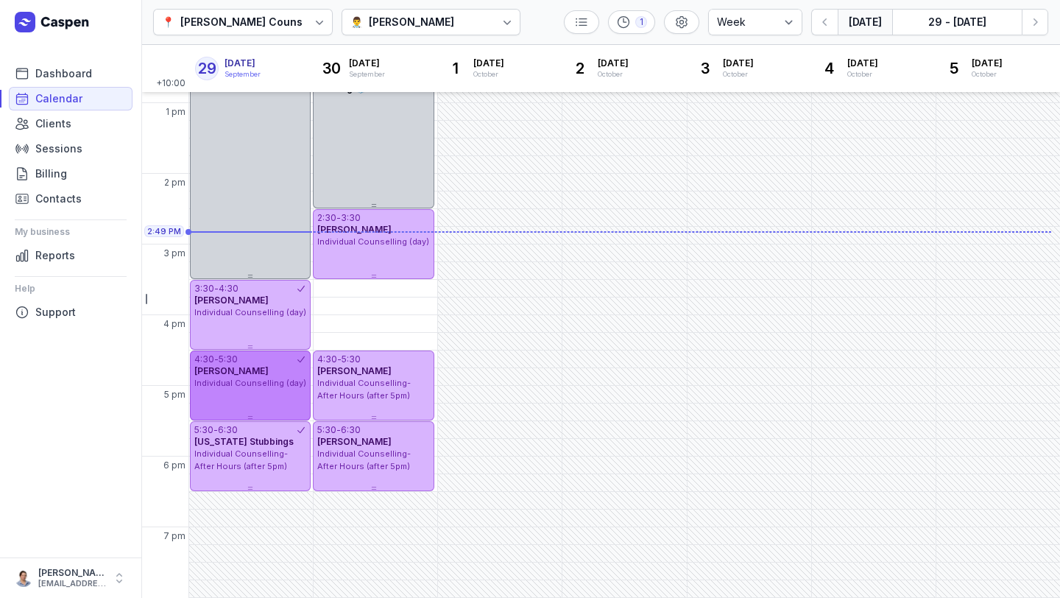
click at [238, 392] on div "4:30 - 5:30 [PERSON_NAME] Individual Counselling (day)" at bounding box center [250, 385] width 121 height 70
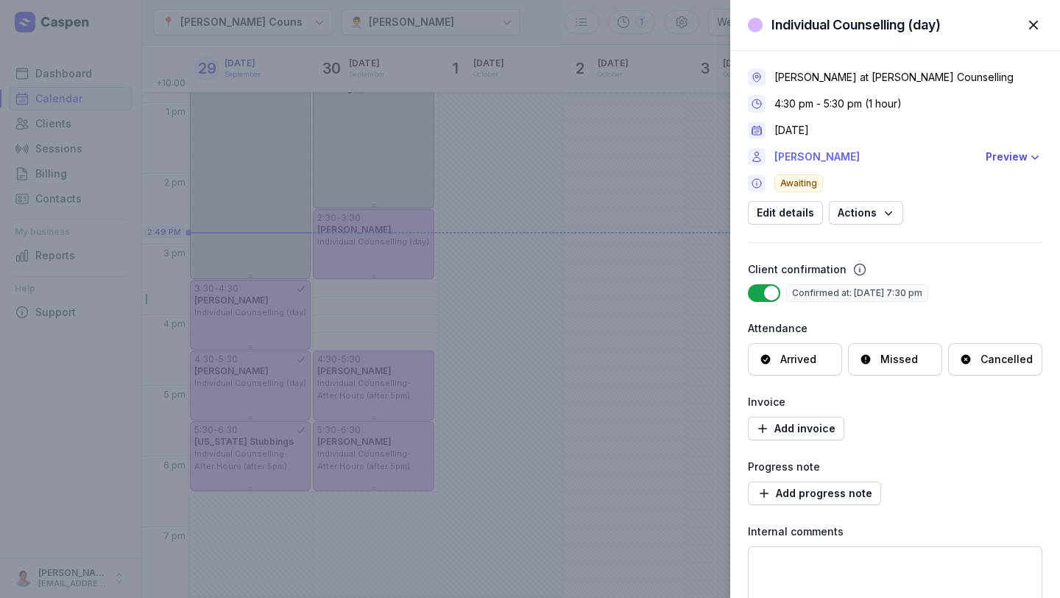
click at [605, 161] on link "[PERSON_NAME]" at bounding box center [875, 157] width 202 height 18
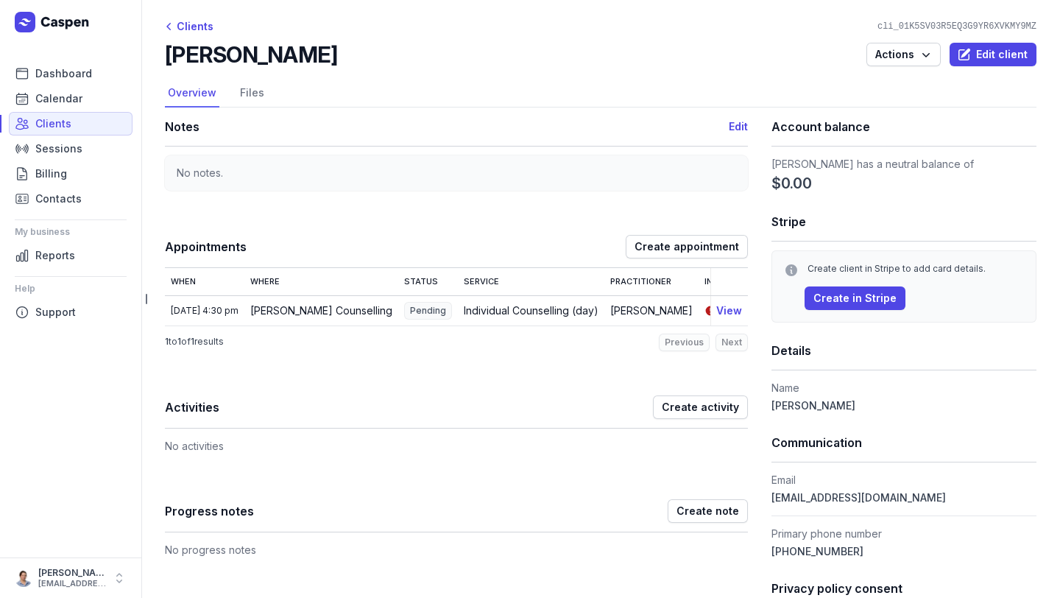
select select "week"
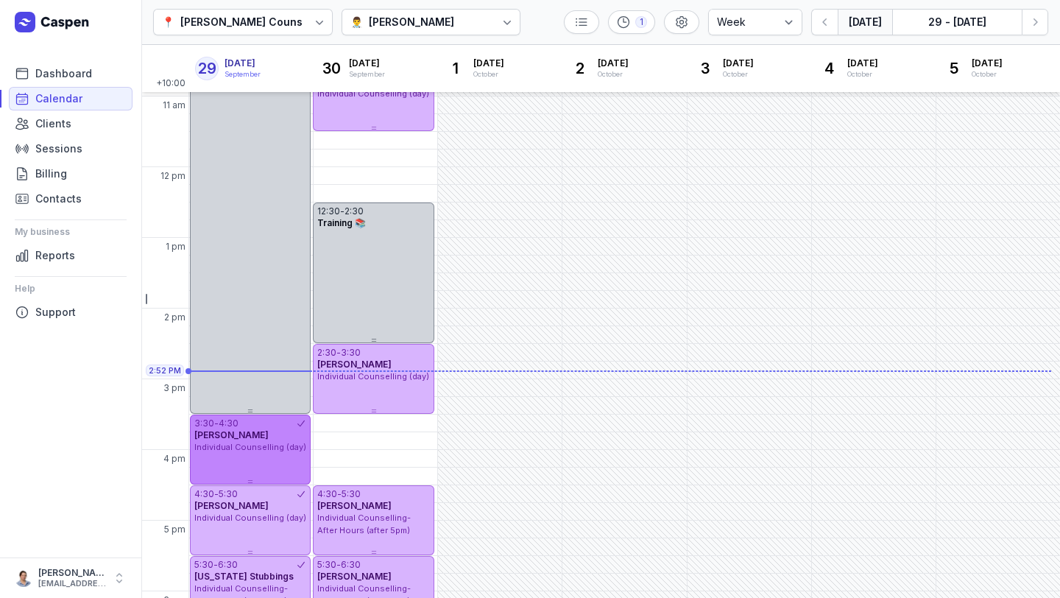
scroll to position [216, 0]
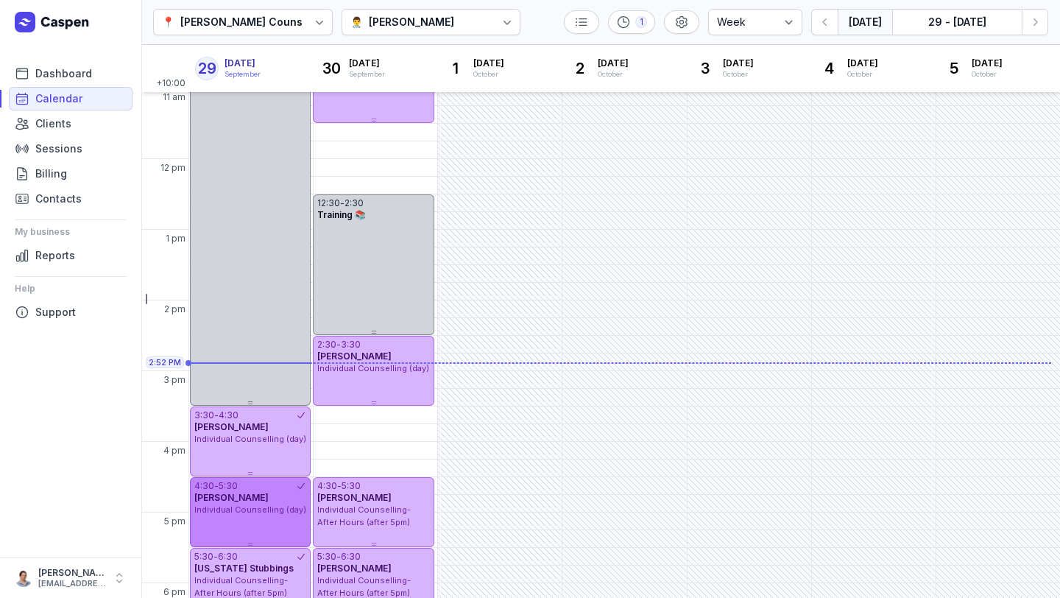
click at [241, 517] on div "4:30 - 5:30 [PERSON_NAME] Individual Counselling (day)" at bounding box center [250, 512] width 121 height 70
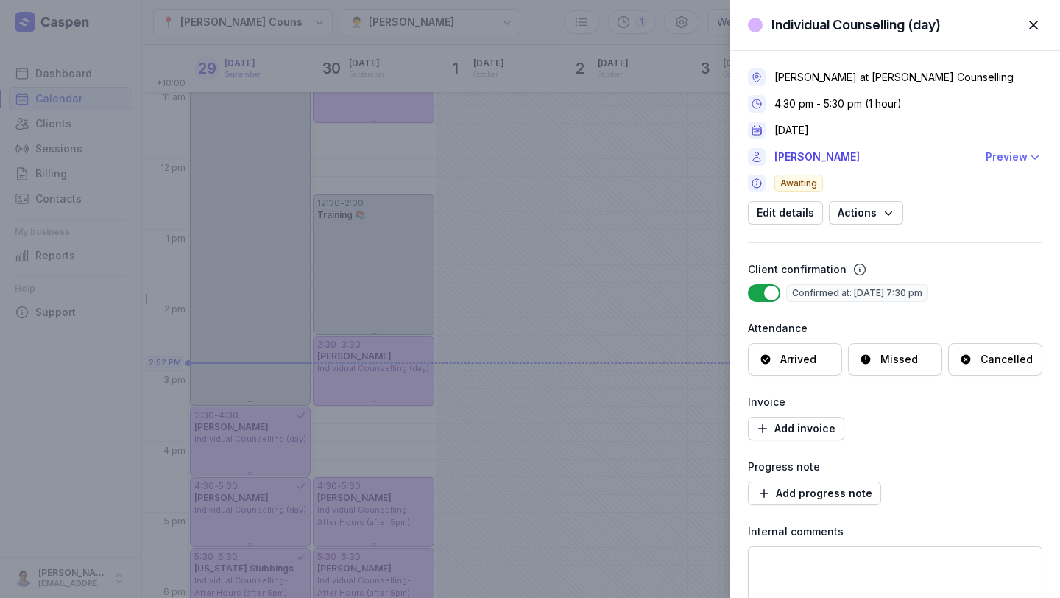
click at [605, 163] on div "Preview" at bounding box center [1007, 157] width 42 height 18
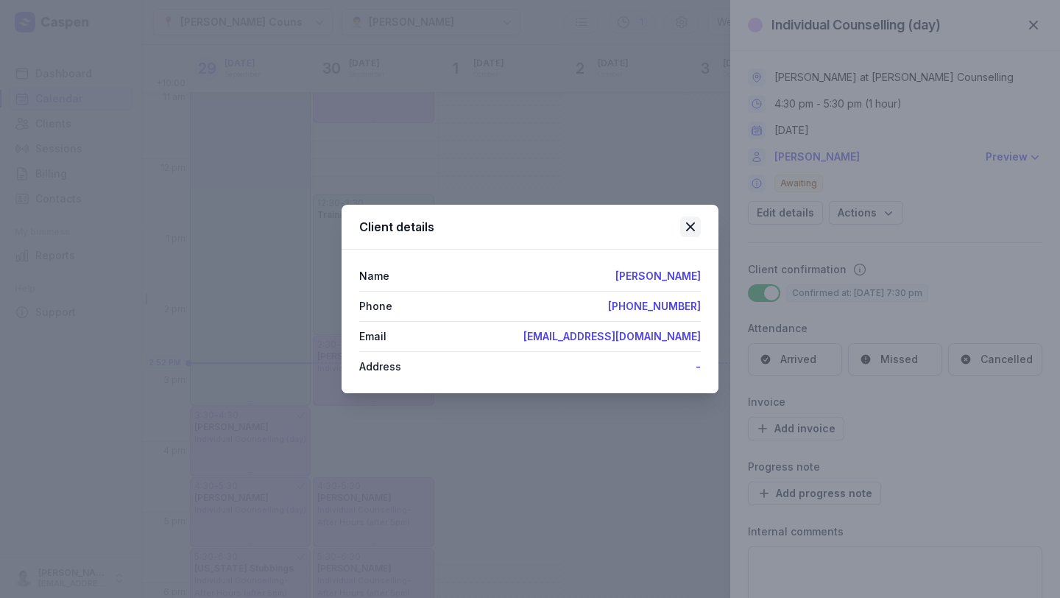
click at [605, 228] on icon at bounding box center [691, 227] width 18 height 18
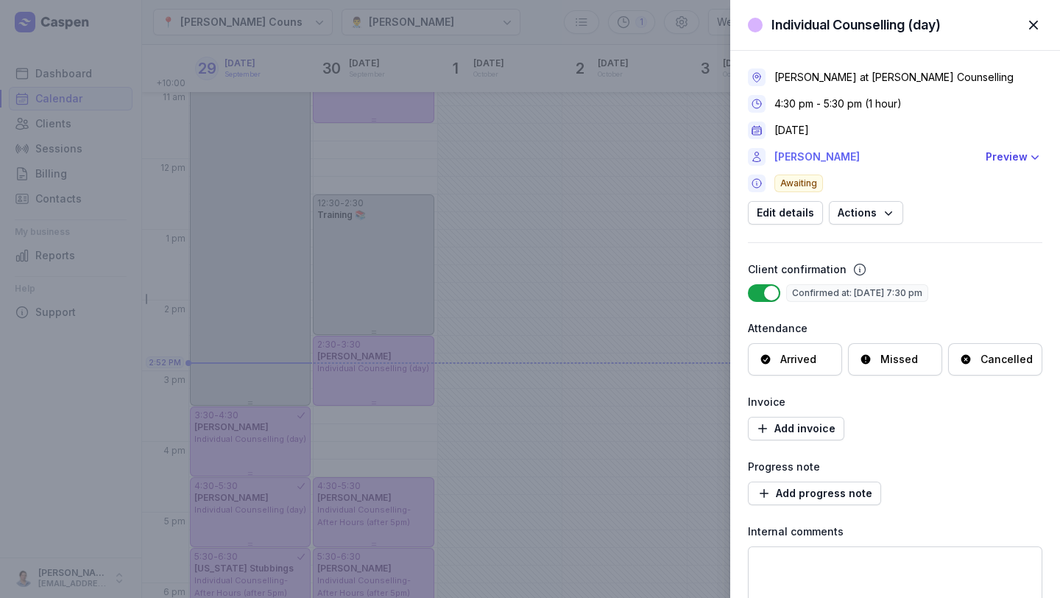
click at [605, 158] on link "[PERSON_NAME]" at bounding box center [875, 157] width 202 height 18
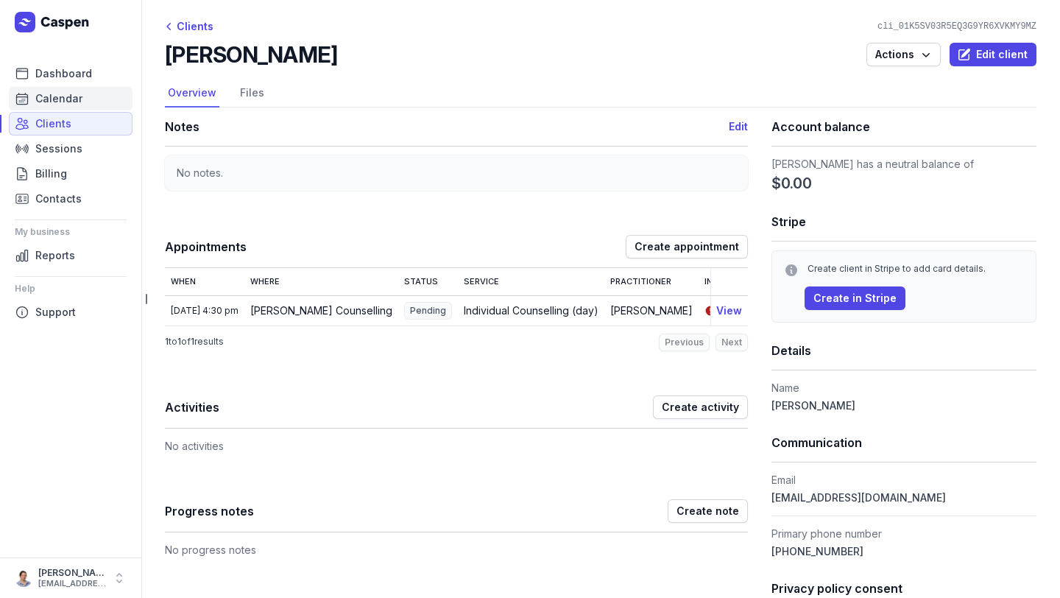
click at [57, 109] on link "Calendar" at bounding box center [71, 99] width 124 height 24
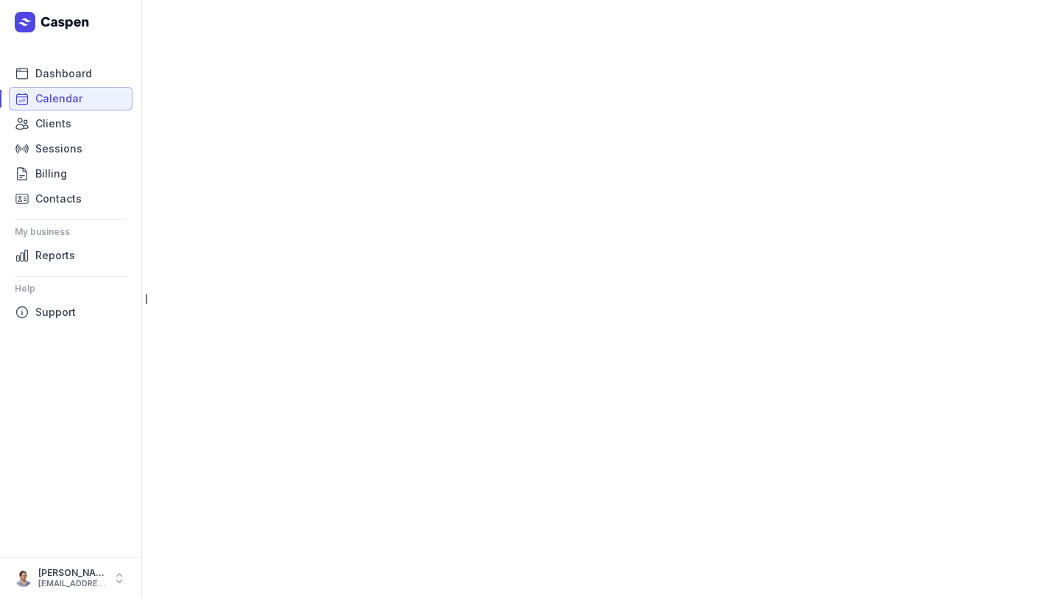
select select "week"
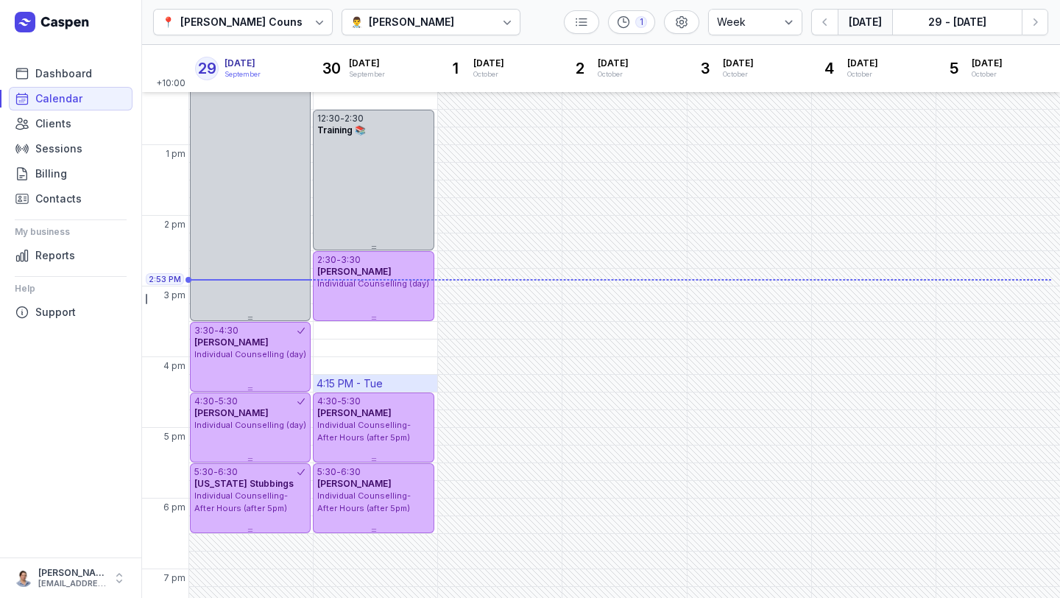
scroll to position [308, 0]
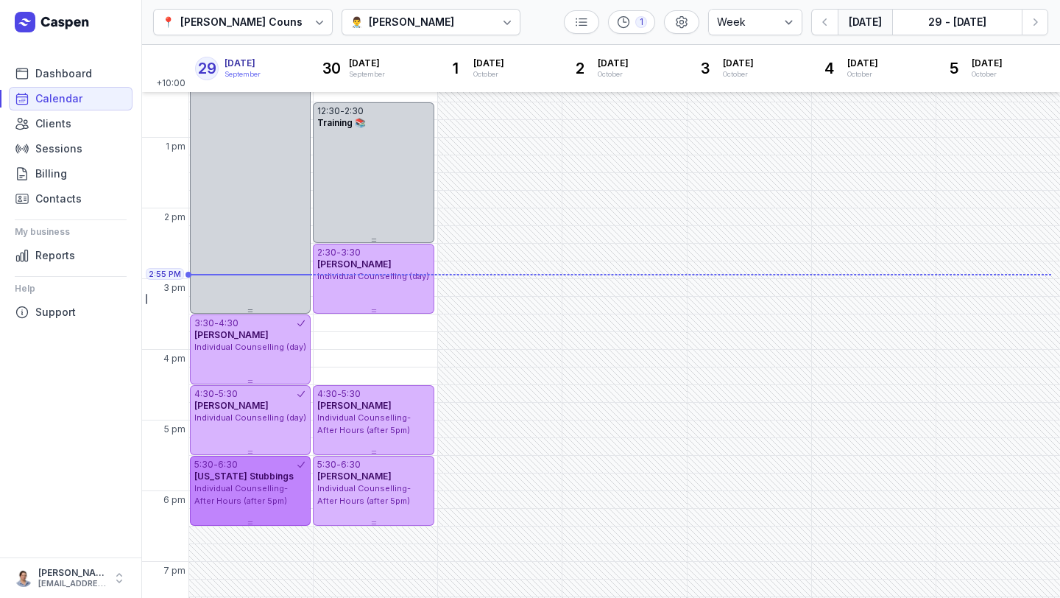
click at [268, 485] on span "Individual Counselling- After Hours (after 5pm)" at bounding box center [240, 494] width 93 height 23
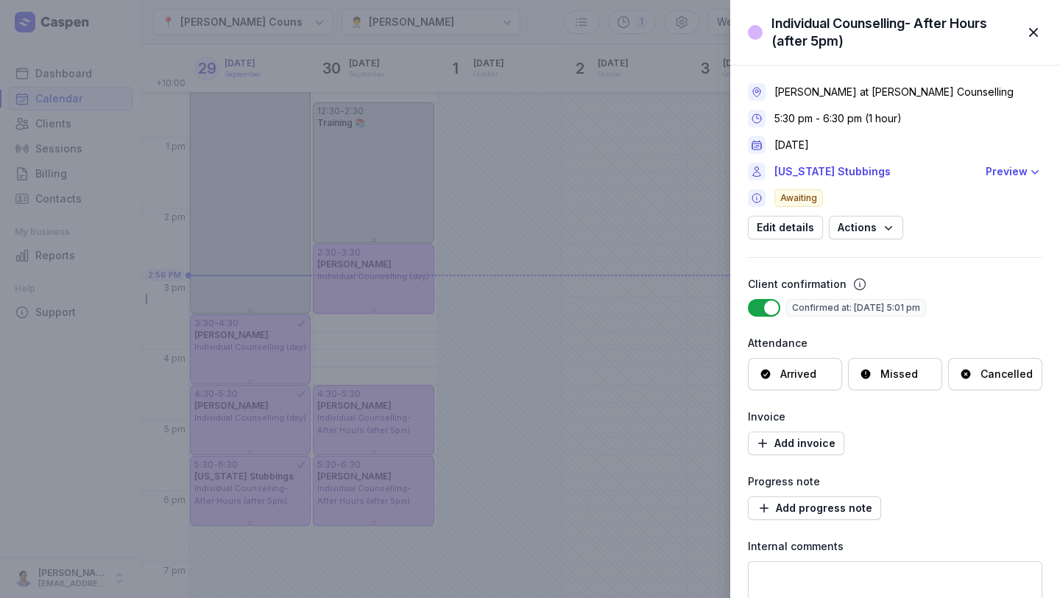
click at [605, 32] on span "button" at bounding box center [1033, 32] width 32 height 32
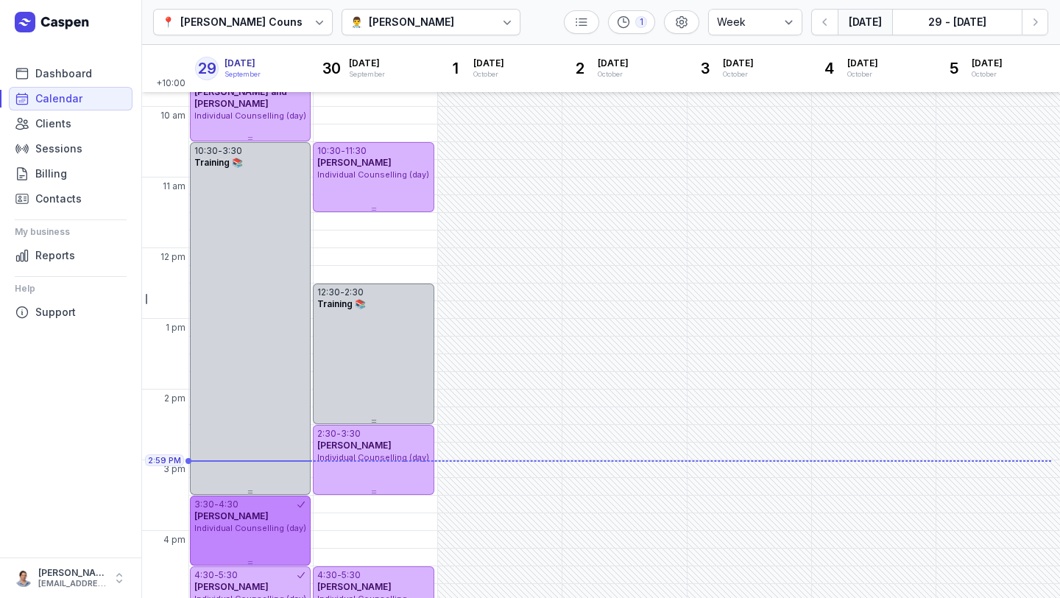
scroll to position [0, 0]
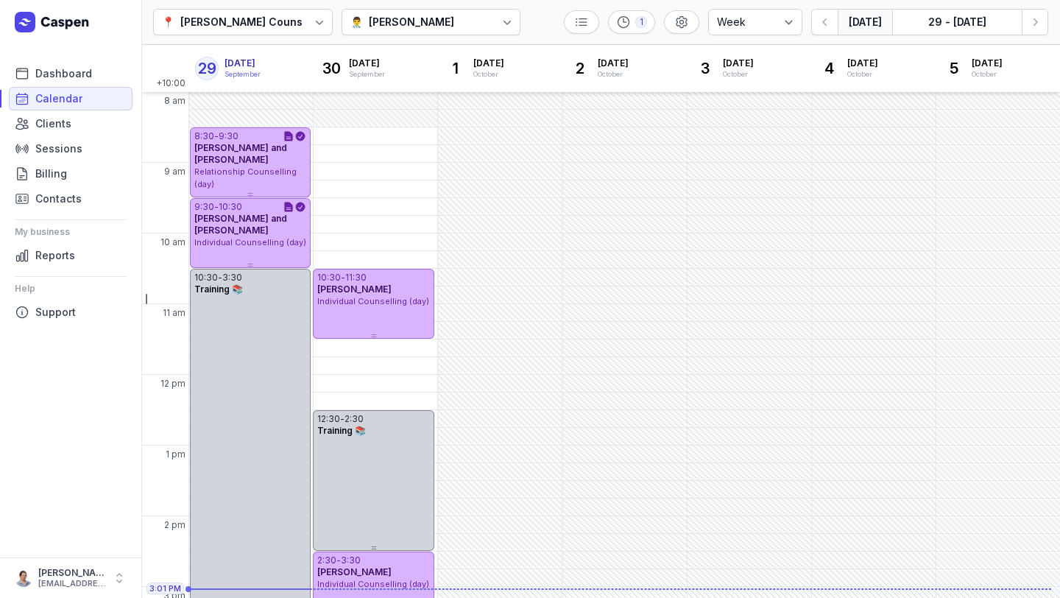
click at [494, 27] on div at bounding box center [507, 22] width 26 height 26
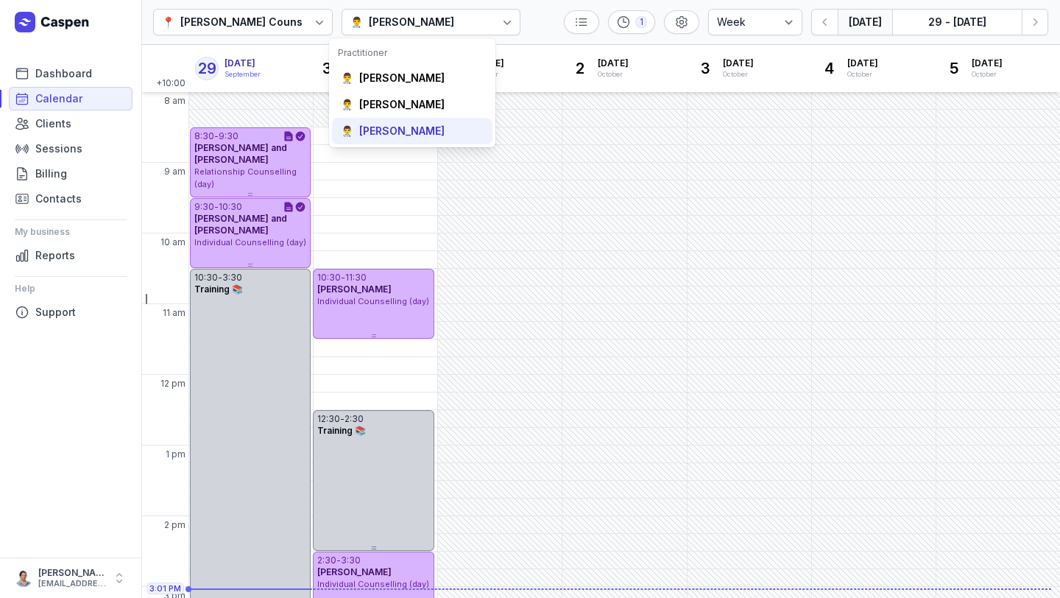
click at [400, 132] on div "[PERSON_NAME]" at bounding box center [401, 131] width 85 height 15
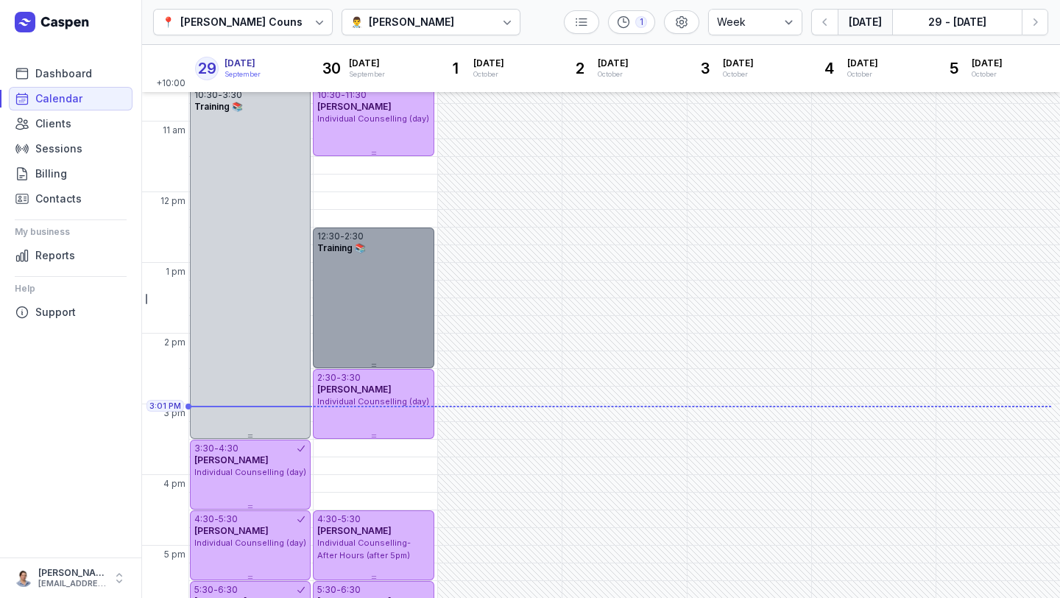
scroll to position [181, 0]
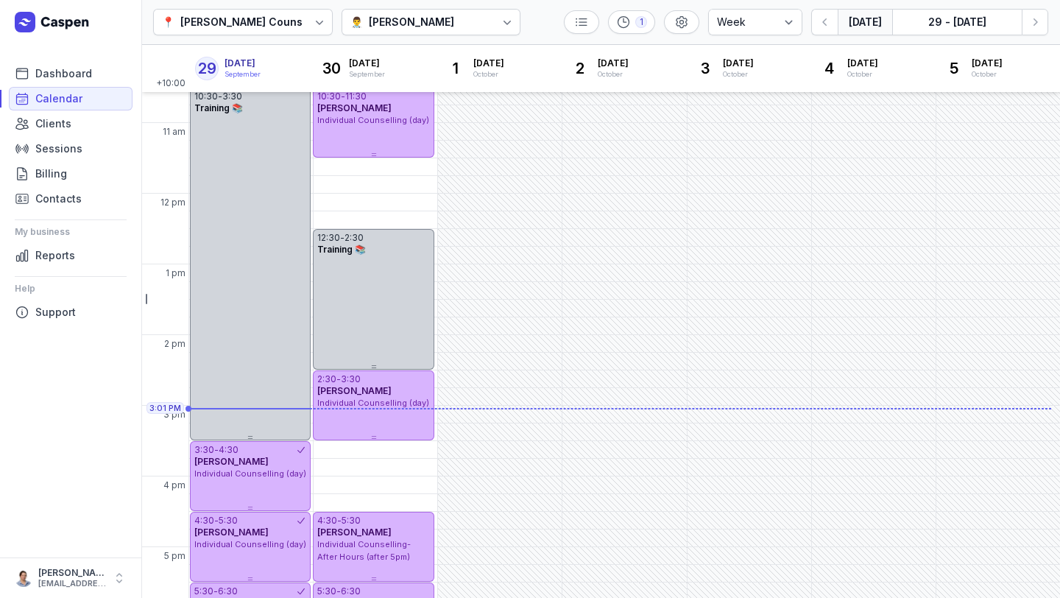
click at [431, 21] on div "[PERSON_NAME]" at bounding box center [411, 22] width 85 height 18
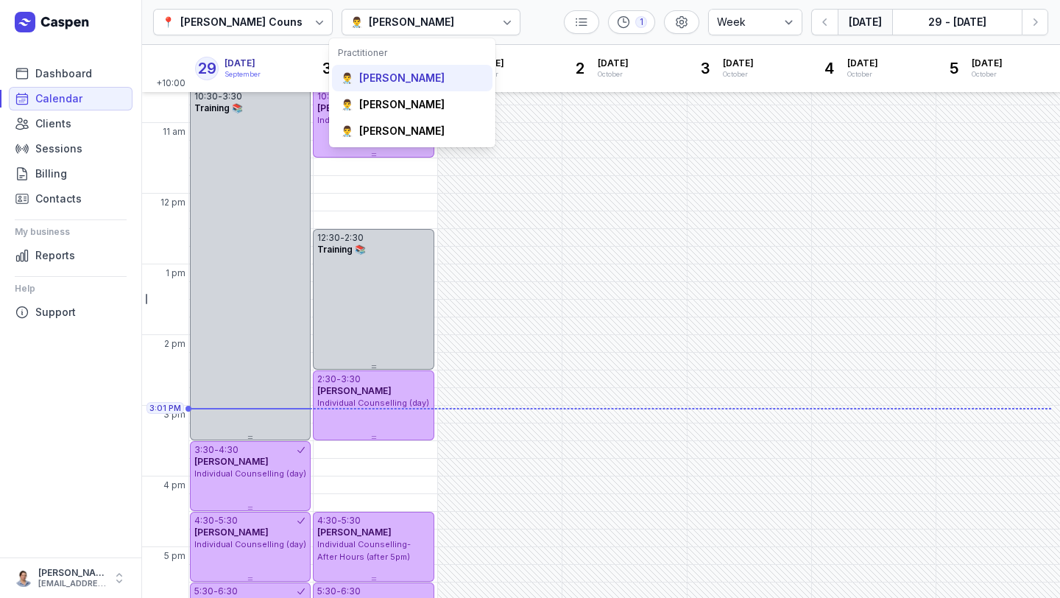
click at [392, 80] on div "[PERSON_NAME]" at bounding box center [401, 78] width 85 height 15
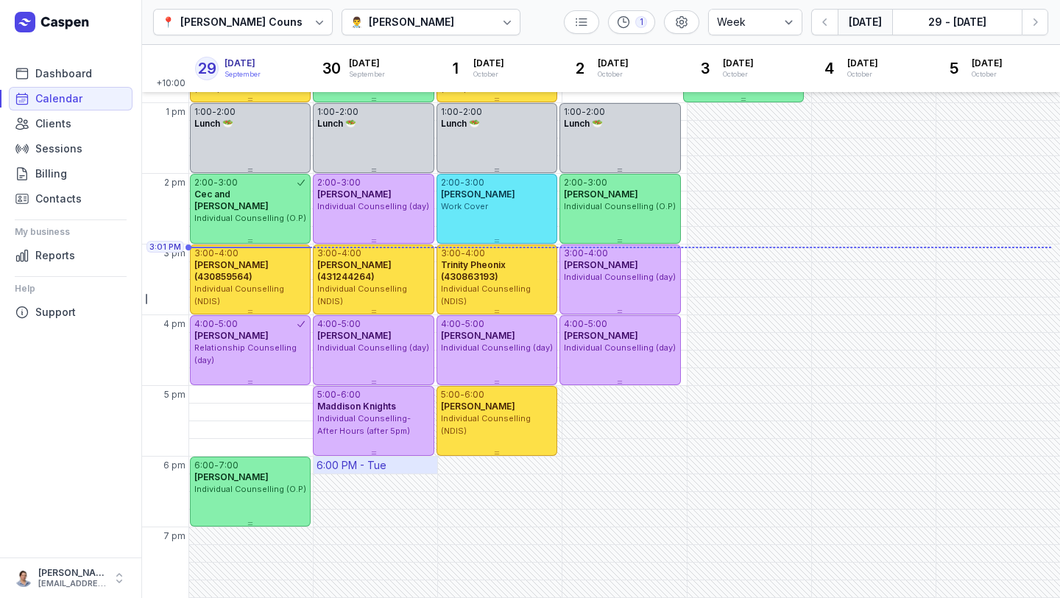
scroll to position [336, 0]
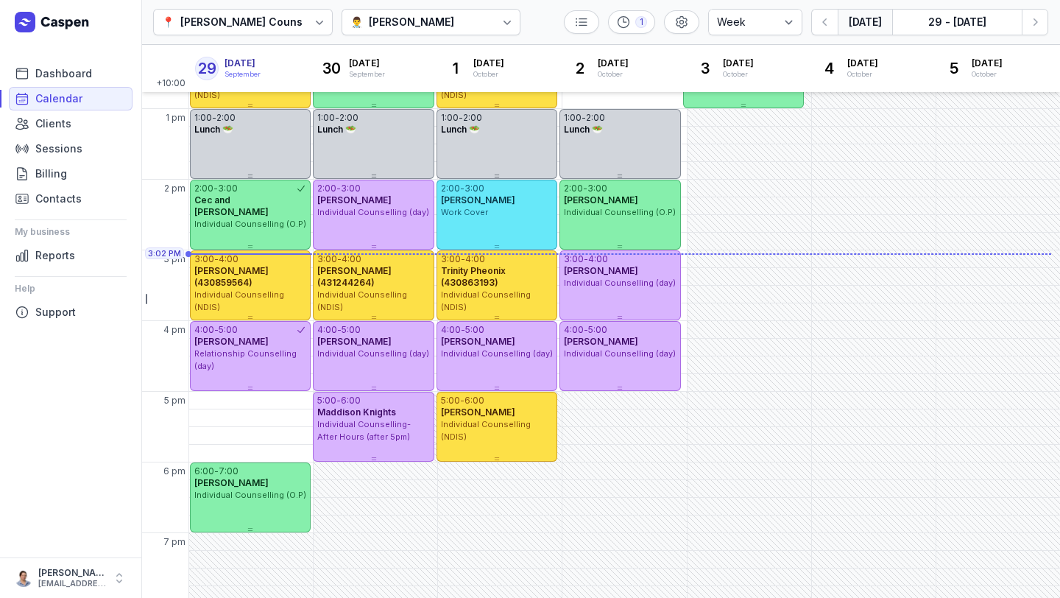
click at [464, 24] on div "👨‍⚕️ [PERSON_NAME]" at bounding box center [432, 22] width 180 height 26
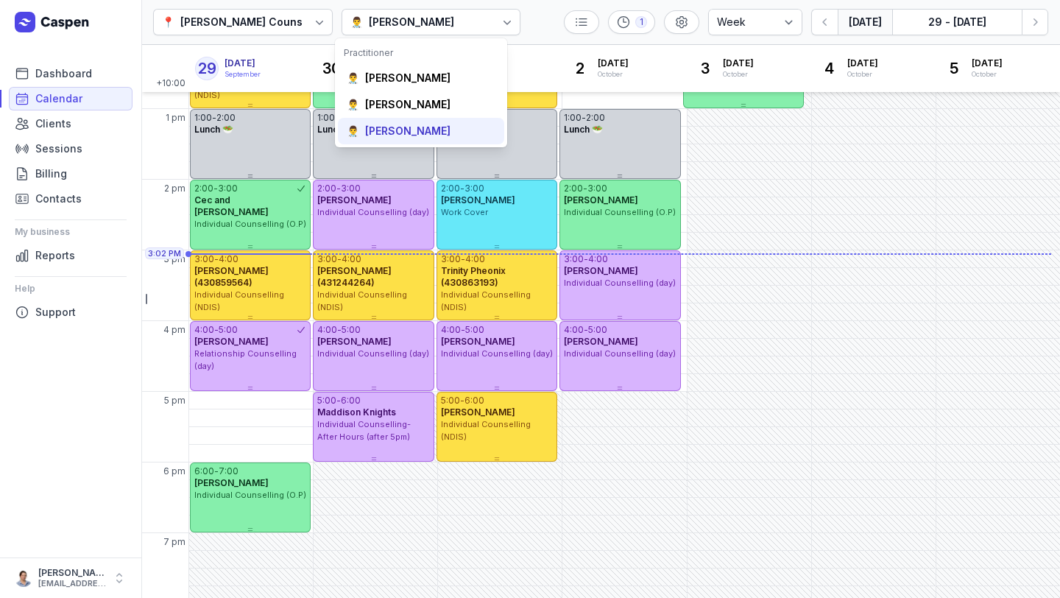
click at [409, 132] on div "[PERSON_NAME]" at bounding box center [407, 131] width 85 height 15
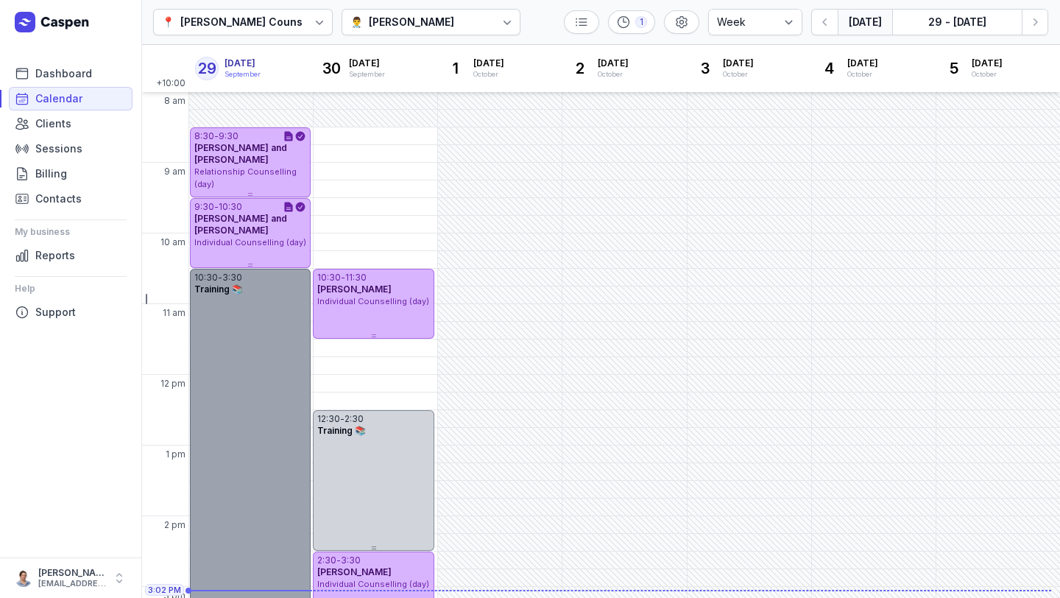
scroll to position [1, 0]
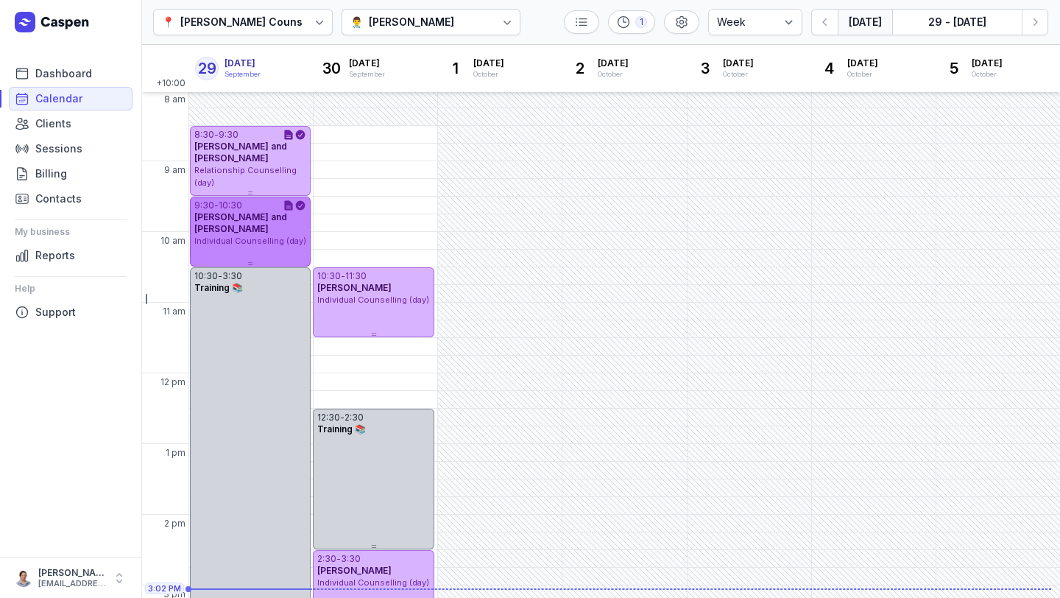
click at [258, 219] on span "[PERSON_NAME] and [PERSON_NAME]" at bounding box center [240, 222] width 93 height 23
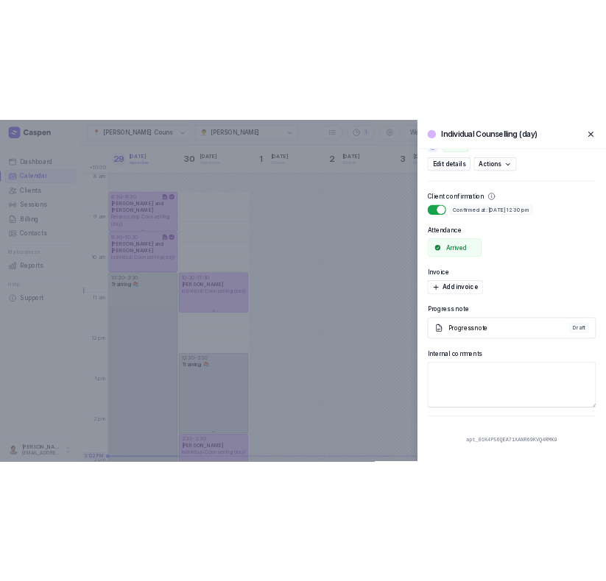
scroll to position [135, 0]
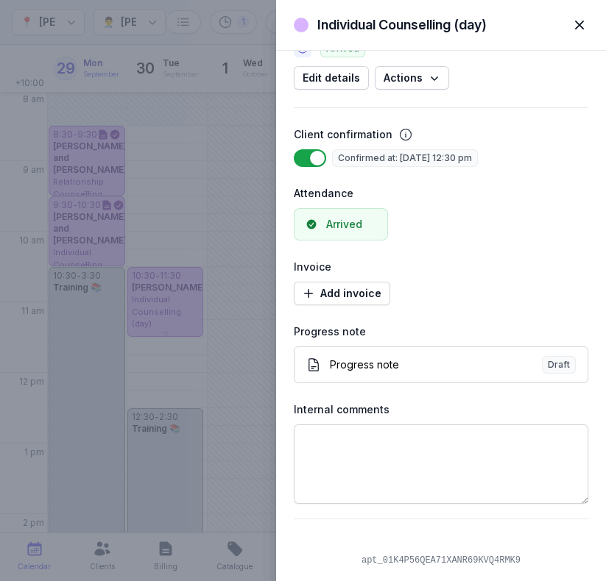
click at [583, 29] on span "button" at bounding box center [579, 25] width 32 height 32
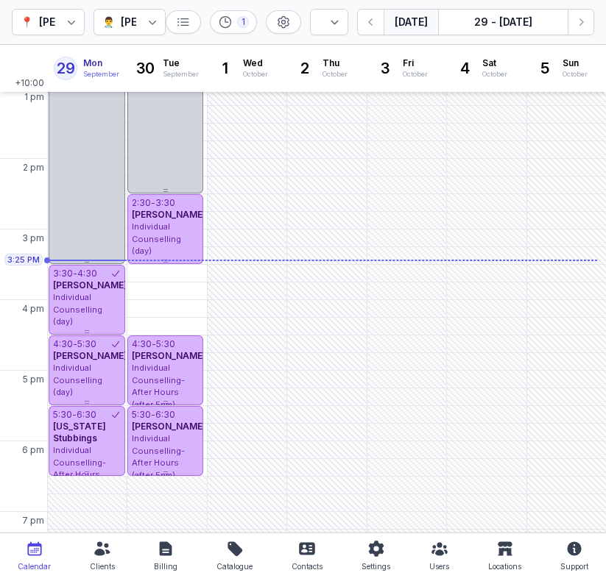
scroll to position [356, 0]
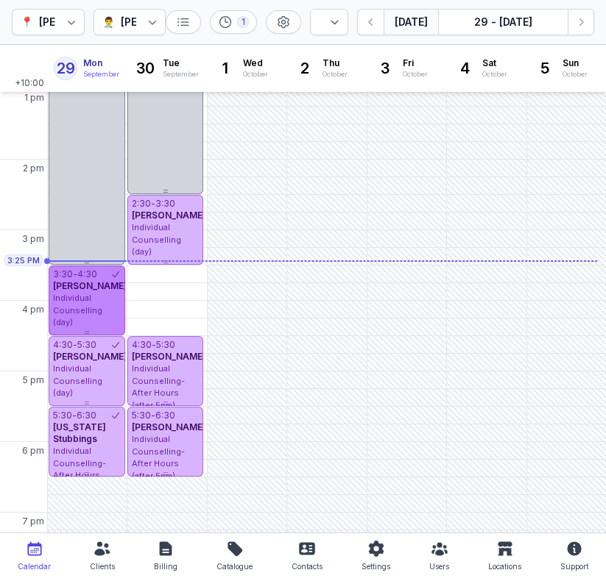
click at [66, 291] on span "[PERSON_NAME]" at bounding box center [90, 285] width 74 height 11
